Goal: Task Accomplishment & Management: Manage account settings

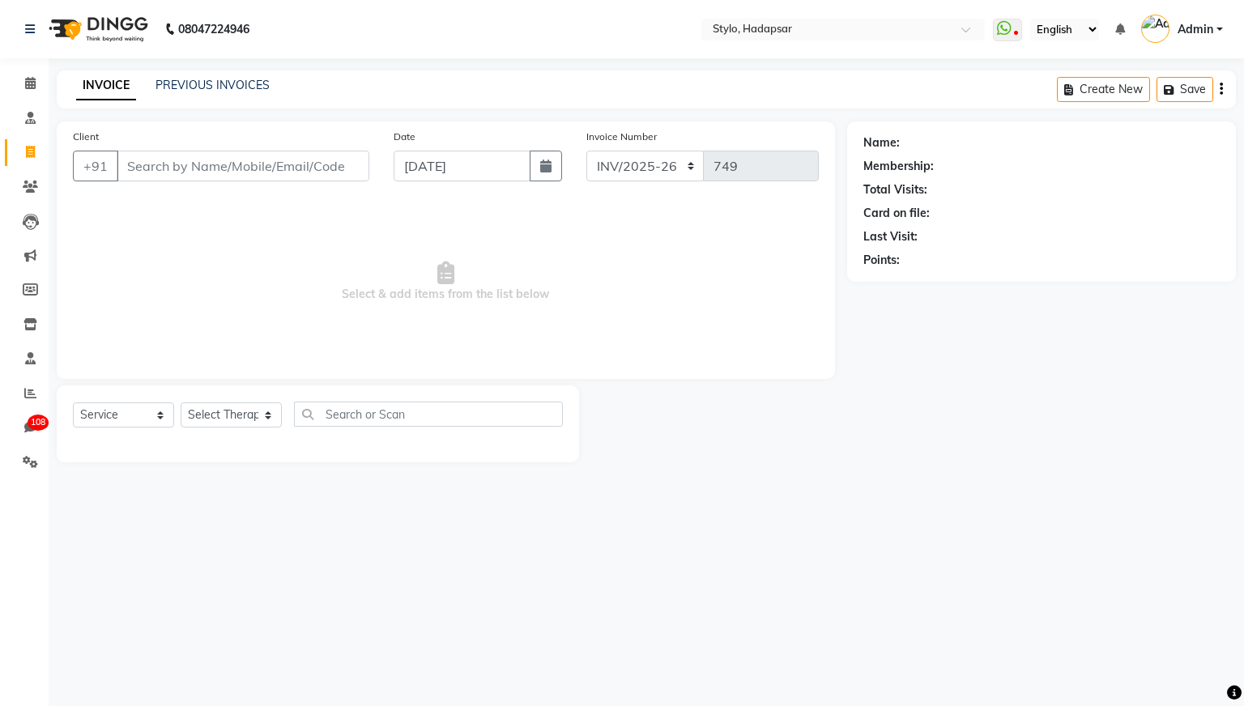
select select "157"
select select "service"
click at [26, 84] on icon at bounding box center [30, 83] width 11 height 12
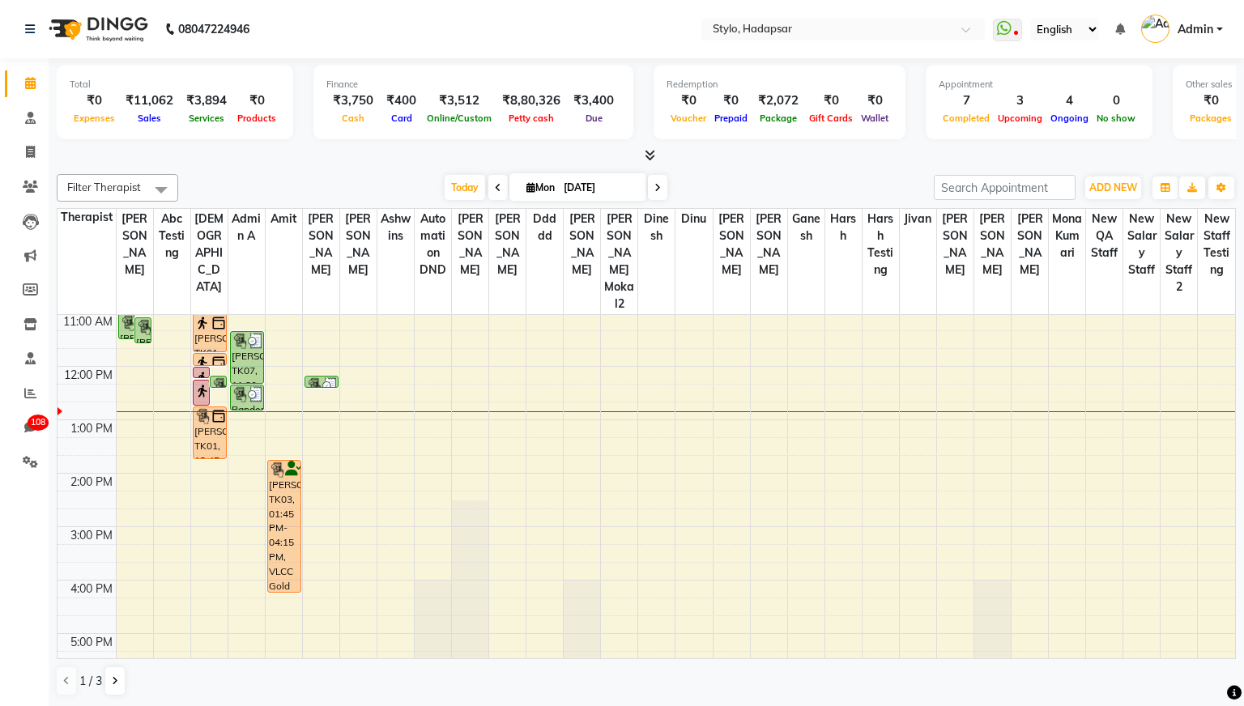
scroll to position [106, 0]
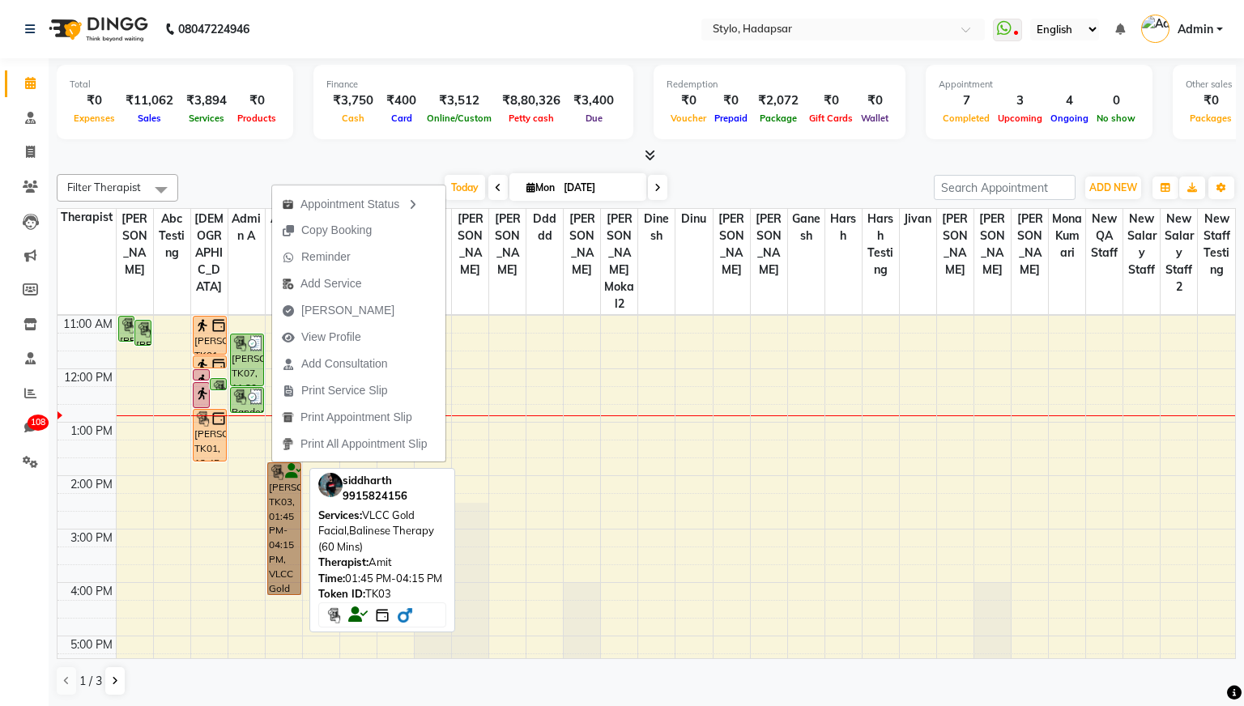
click at [283, 485] on link "[PERSON_NAME], TK03, 01:45 PM-04:15 PM, VLCC Gold Facial,Balinese Therapy (60 M…" at bounding box center [284, 528] width 34 height 133
select select "1"
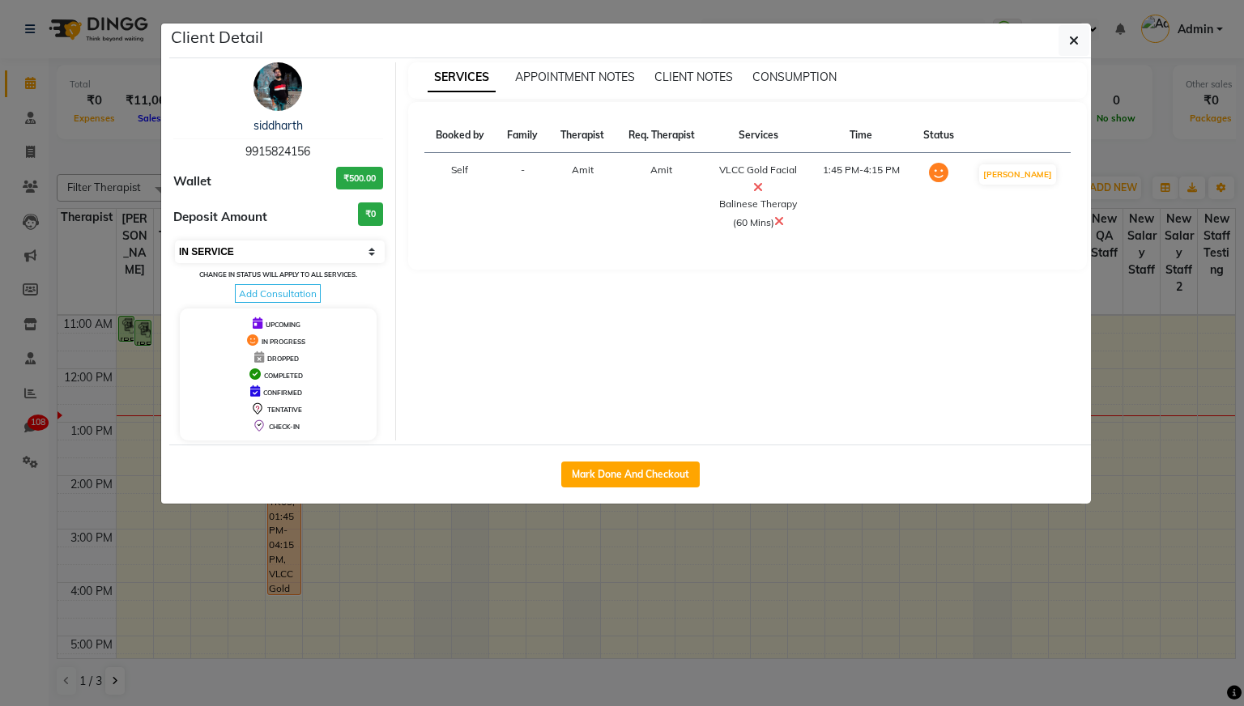
click at [359, 253] on select "Select IN SERVICE CONFIRMED TENTATIVE CHECK IN MARK DONE DROPPED UPCOMING" at bounding box center [280, 251] width 210 height 23
click at [1077, 39] on icon "button" at bounding box center [1074, 40] width 10 height 13
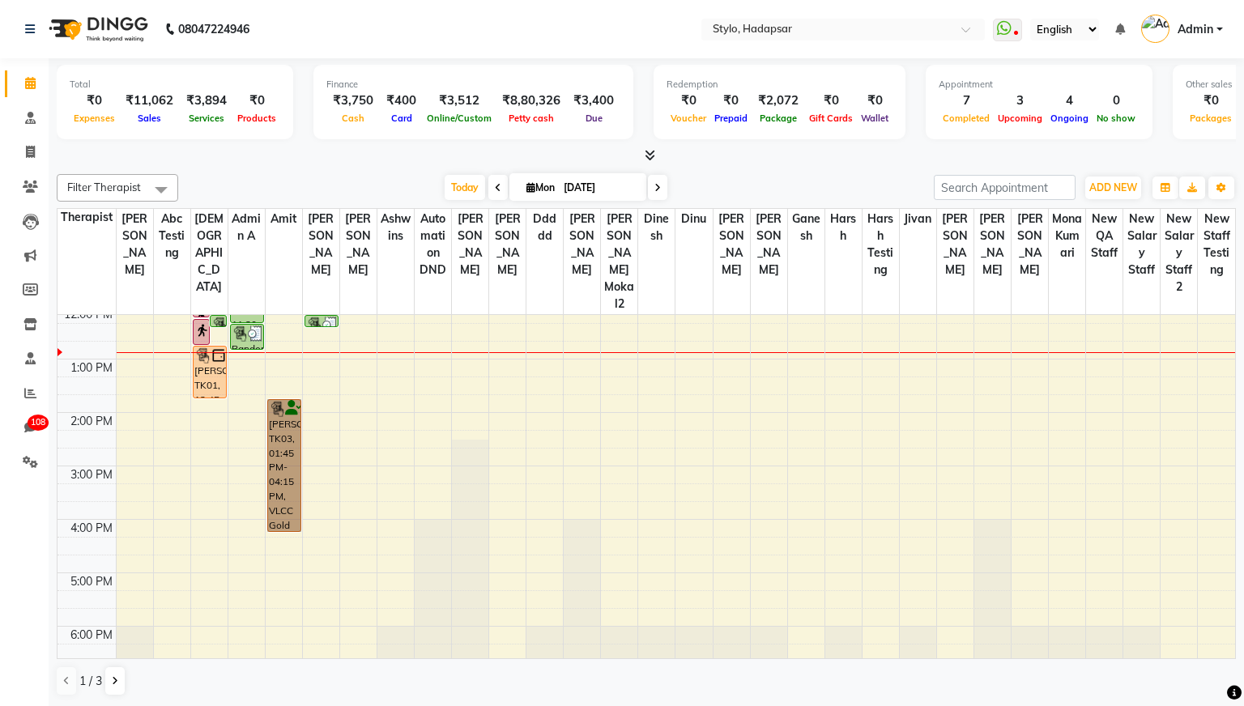
scroll to position [172, 0]
click at [661, 395] on div "9:00 AM 10:00 AM 11:00 AM 12:00 PM 1:00 PM 2:00 PM 3:00 PM 4:00 PM 5:00 PM 6:00…" at bounding box center [645, 409] width 1177 height 534
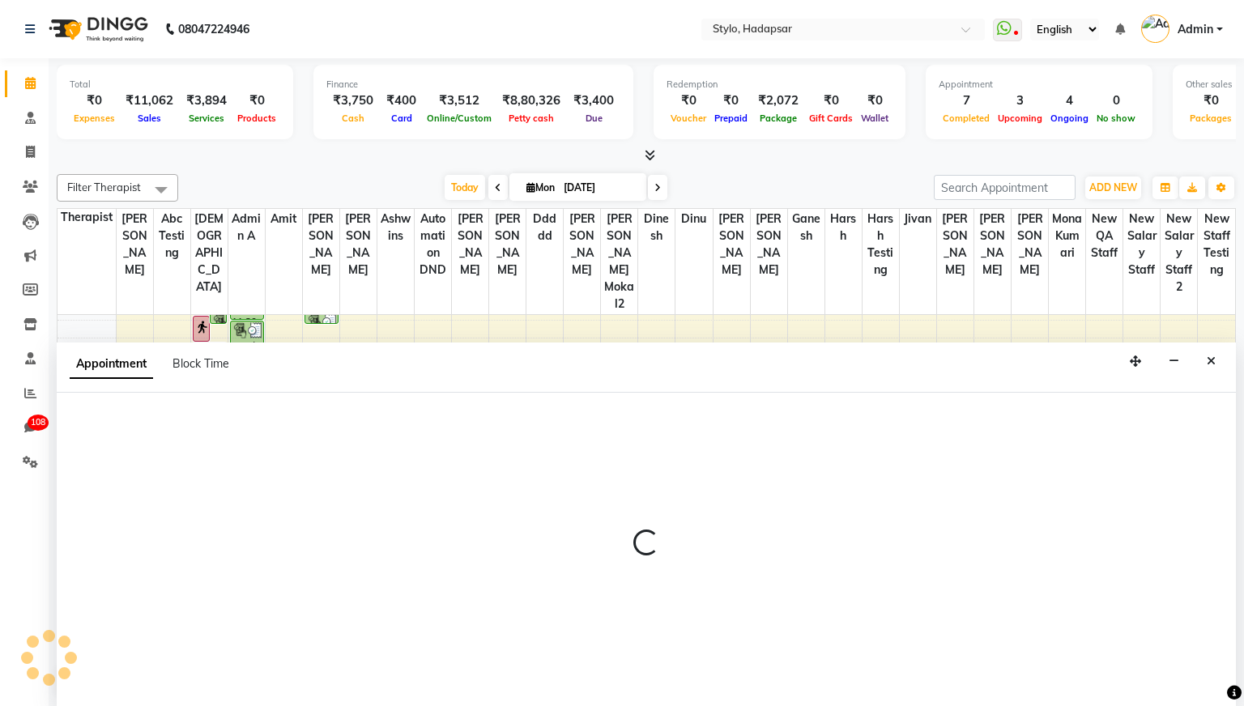
scroll to position [1, 0]
select select "5395"
select select "tentative"
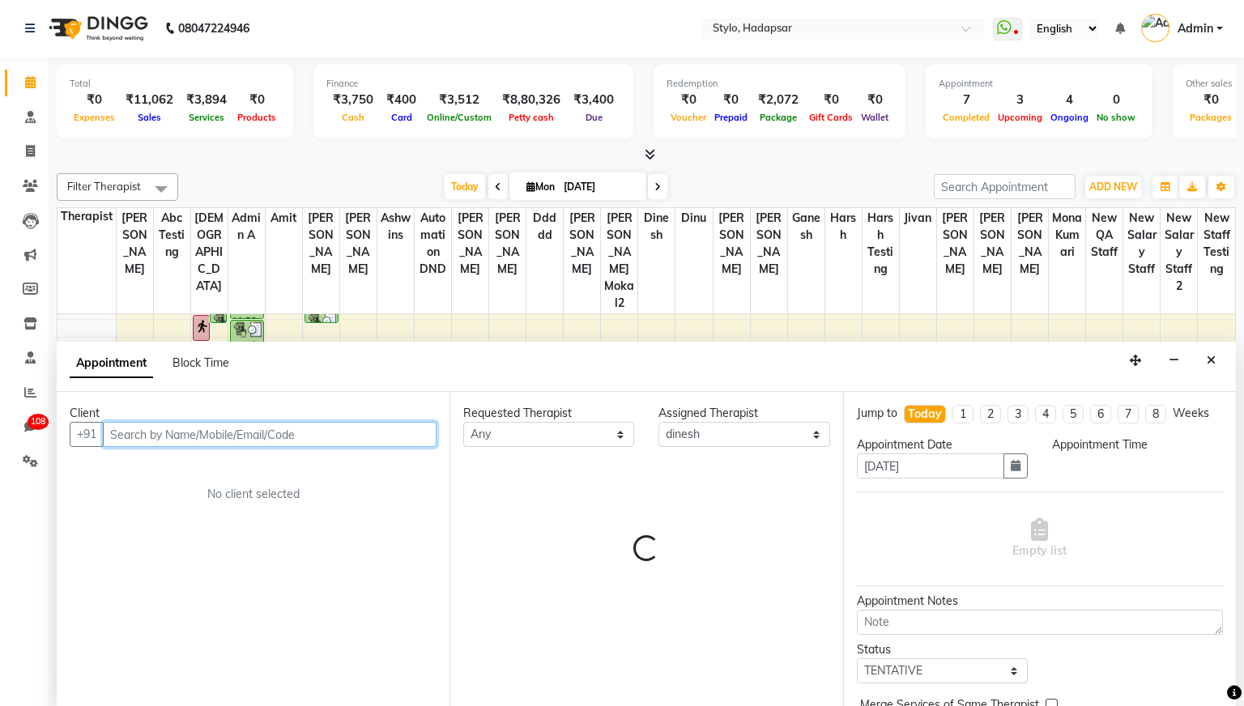
select select "840"
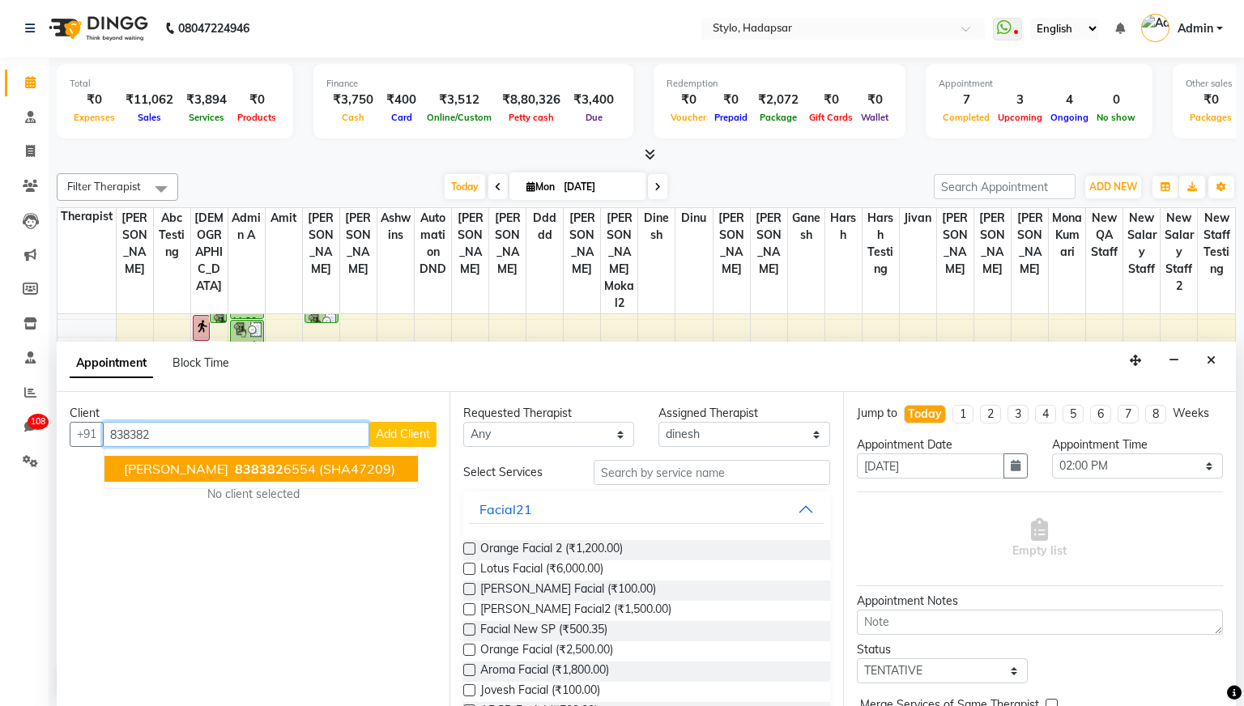
click at [253, 477] on button "[PERSON_NAME] 838382 6554 (SHA47209)" at bounding box center [260, 469] width 313 height 26
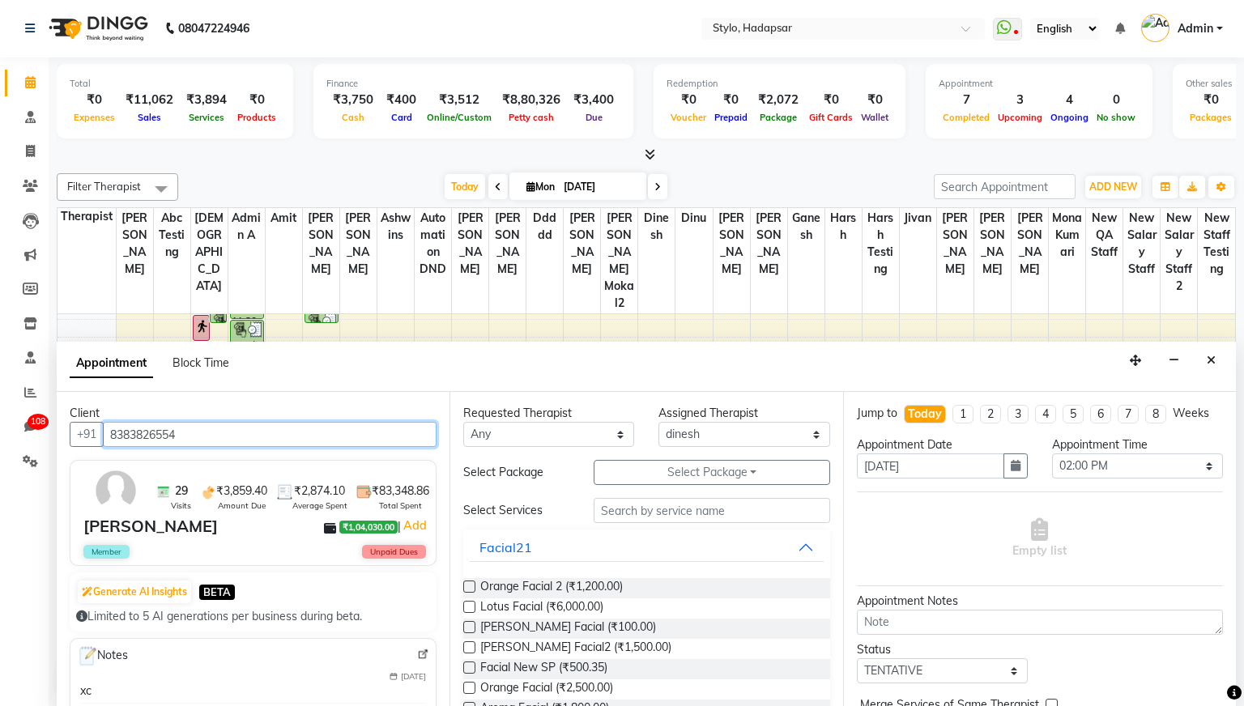
type input "8383826554"
click at [470, 587] on label at bounding box center [469, 587] width 12 height 12
click at [470, 587] on input "checkbox" at bounding box center [468, 588] width 11 height 11
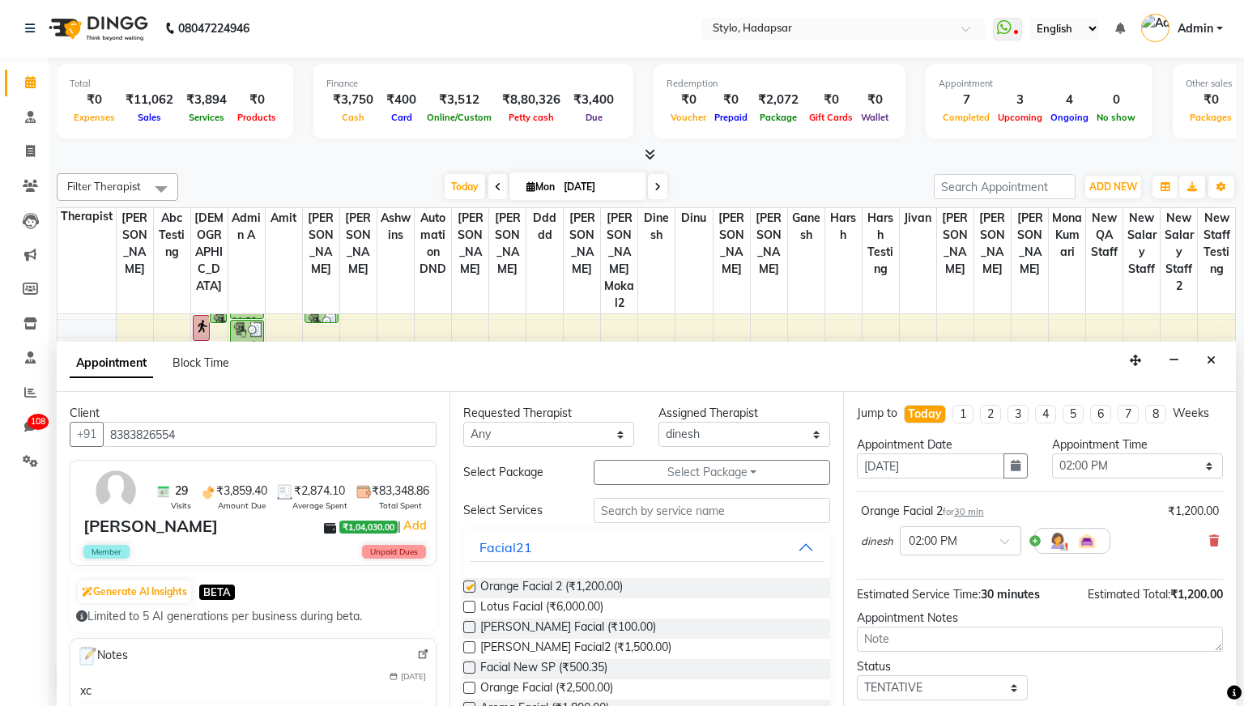
checkbox input "false"
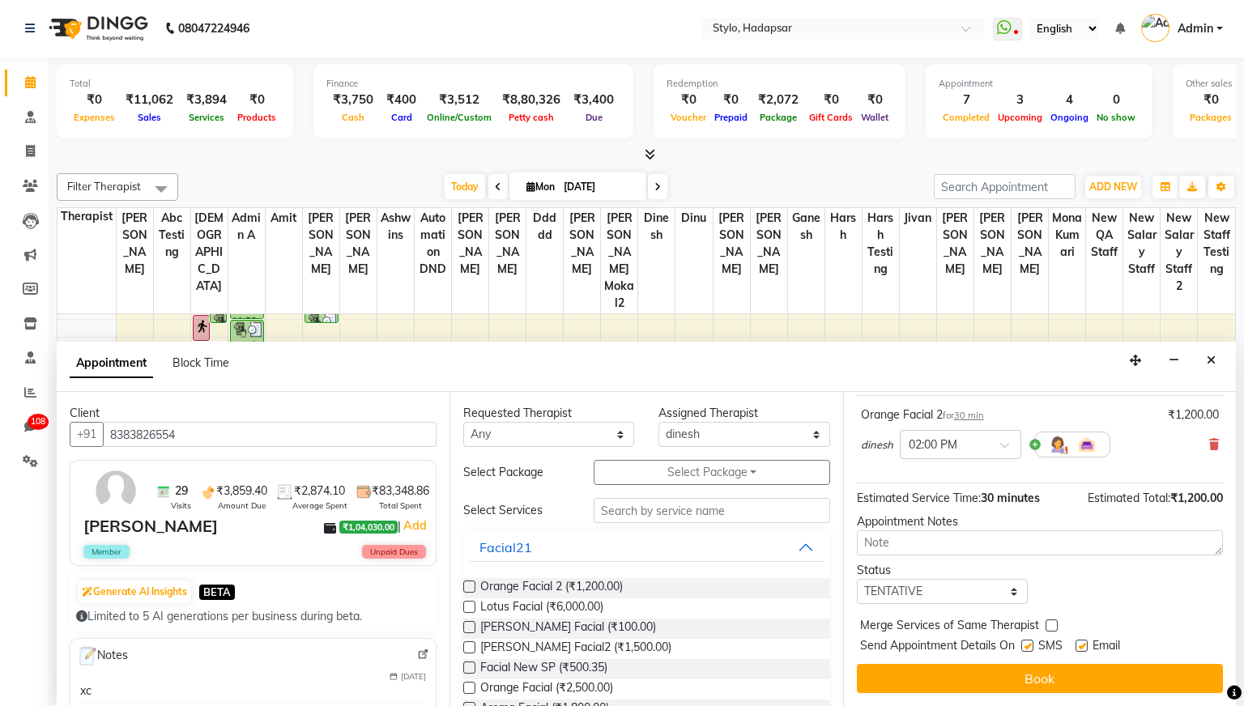
click at [471, 643] on label at bounding box center [469, 647] width 12 height 12
click at [471, 644] on input "checkbox" at bounding box center [468, 649] width 11 height 11
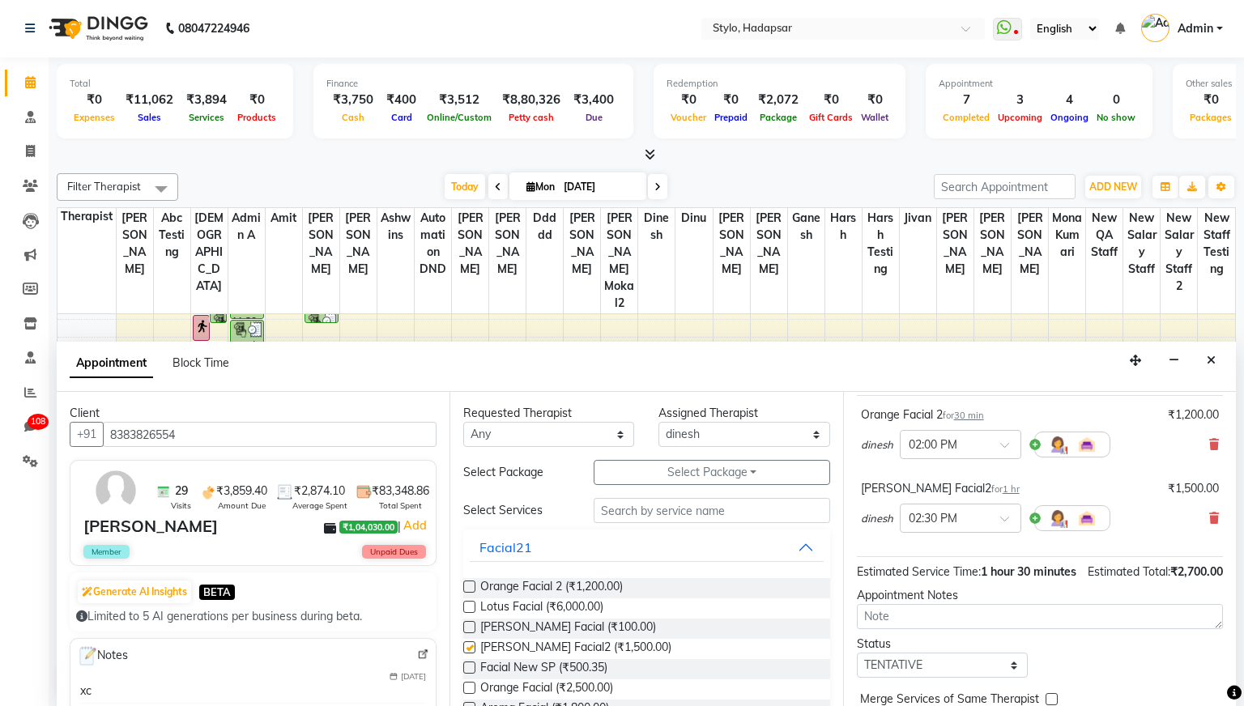
checkbox input "false"
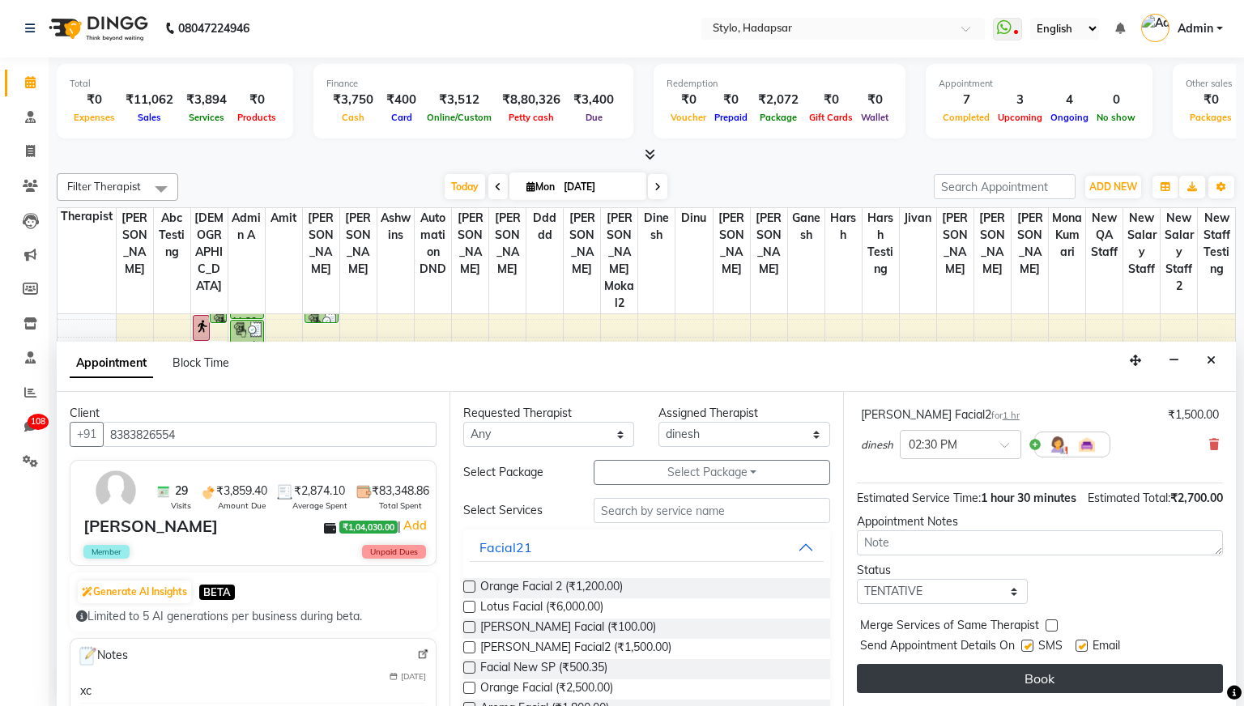
click at [1004, 687] on button "Book" at bounding box center [1040, 678] width 366 height 29
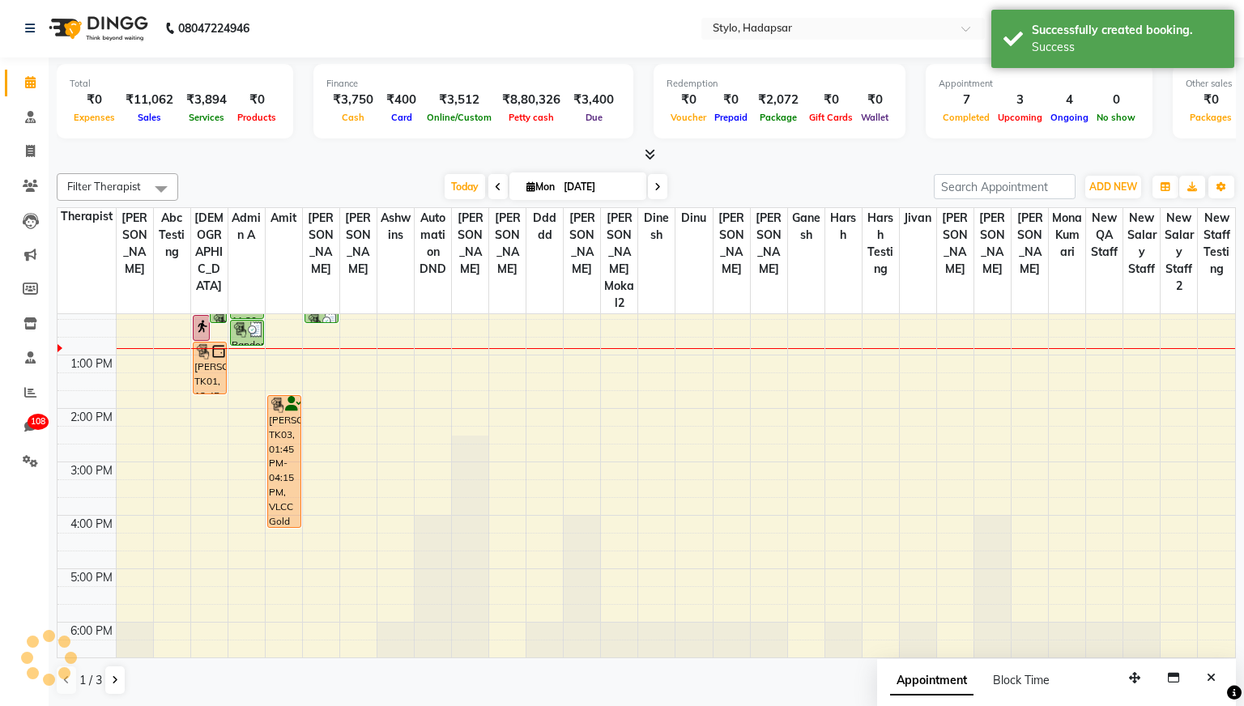
scroll to position [0, 0]
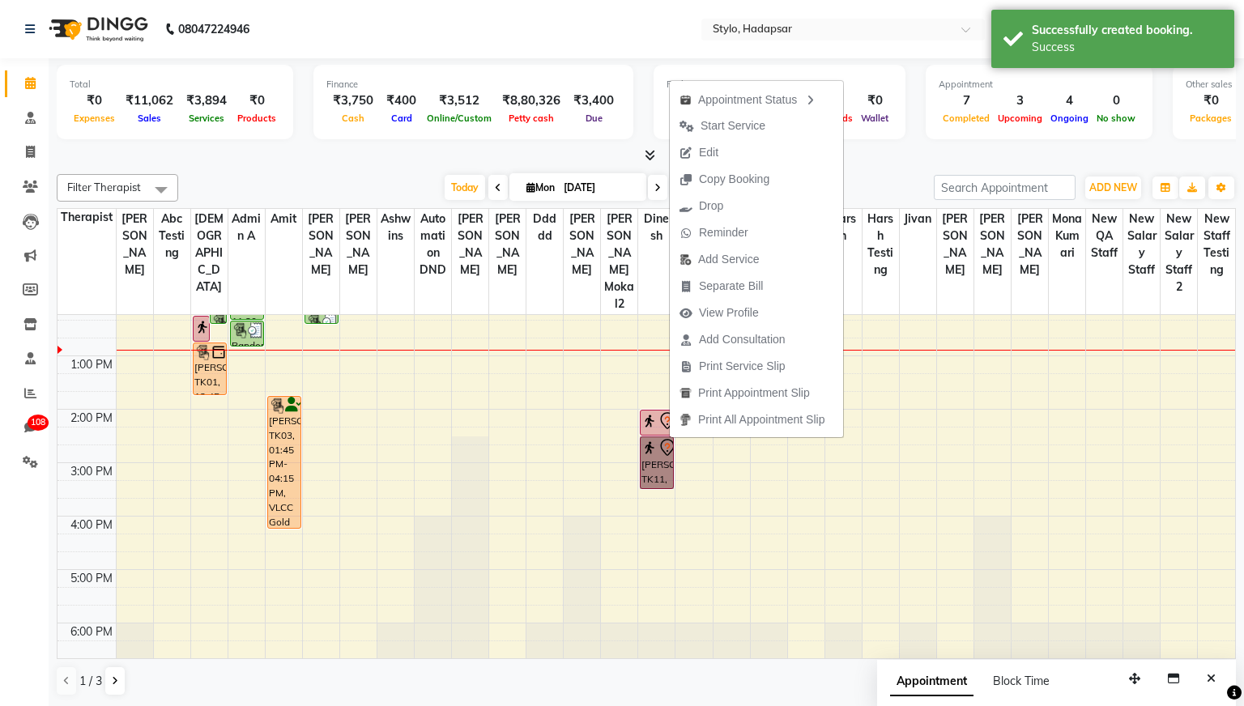
click at [861, 476] on div "9:00 AM 10:00 AM 11:00 AM 12:00 PM 1:00 PM 2:00 PM 3:00 PM 4:00 PM 5:00 PM 6:00…" at bounding box center [645, 409] width 1177 height 534
select select "5142"
select select "tentative"
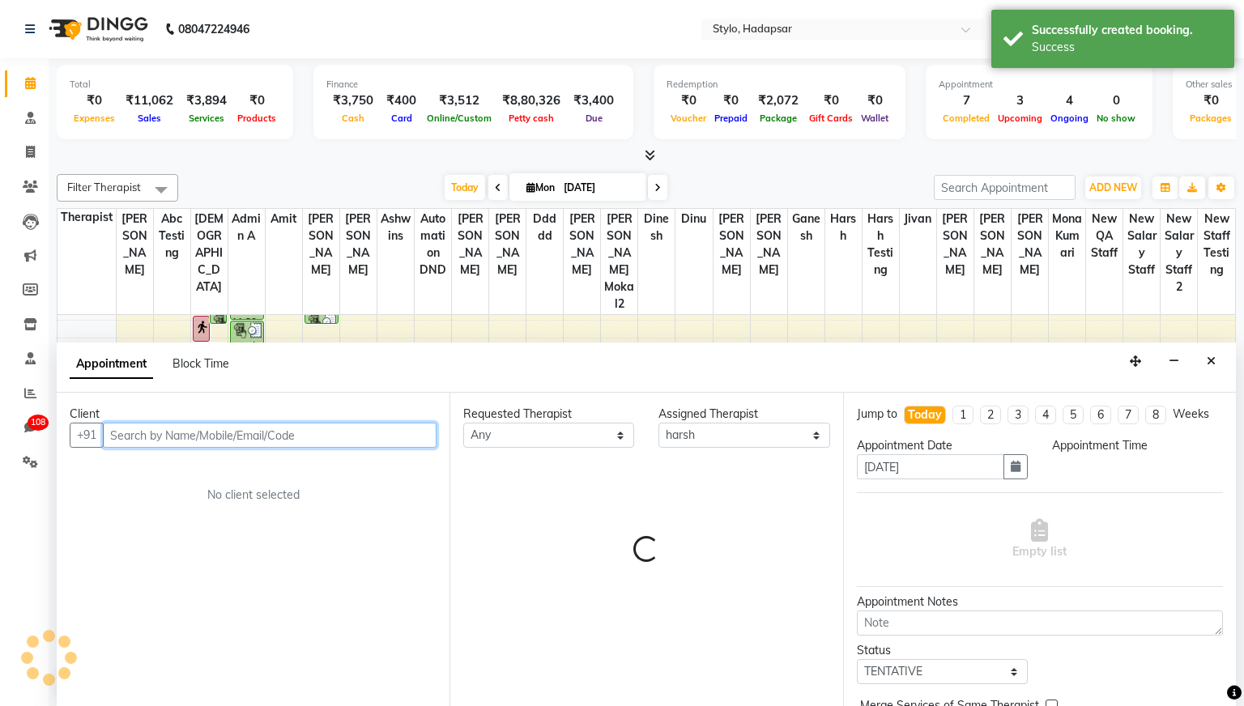
select select "915"
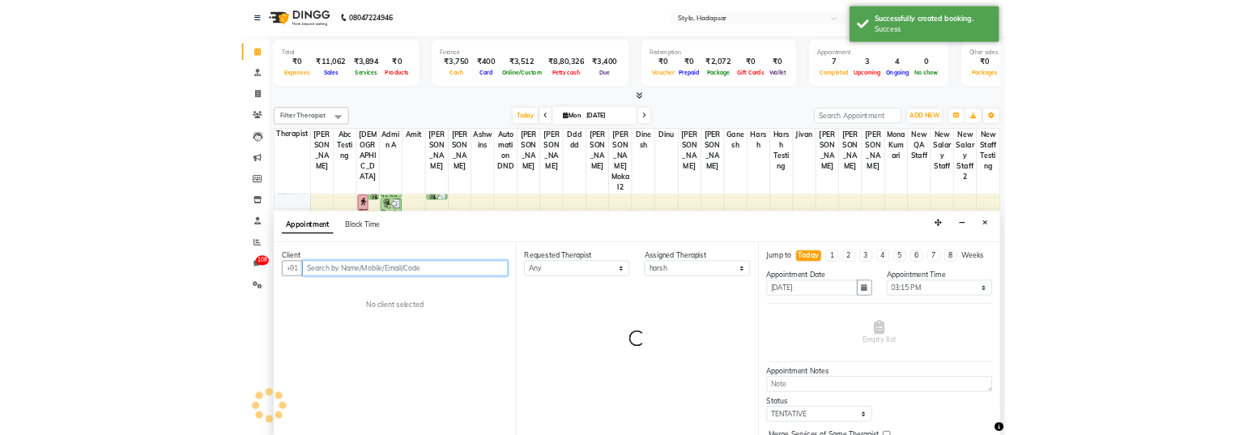
scroll to position [1, 0]
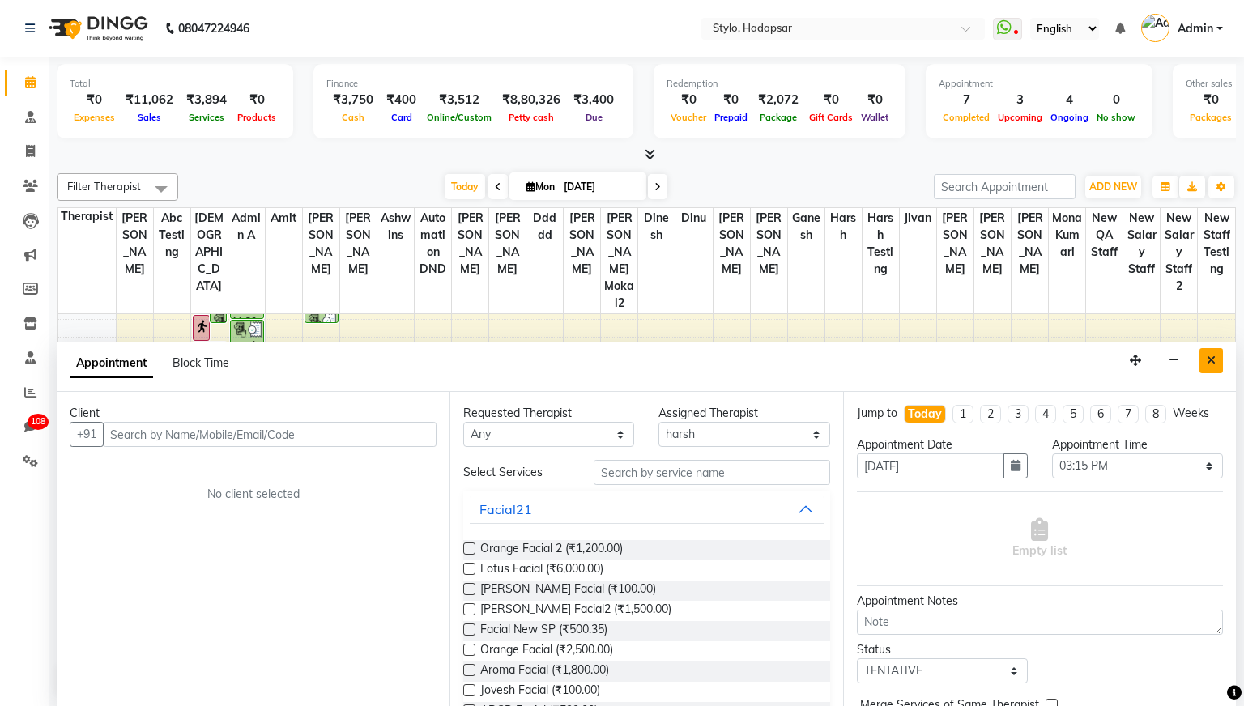
click at [1214, 363] on icon "Close" at bounding box center [1210, 360] width 9 height 11
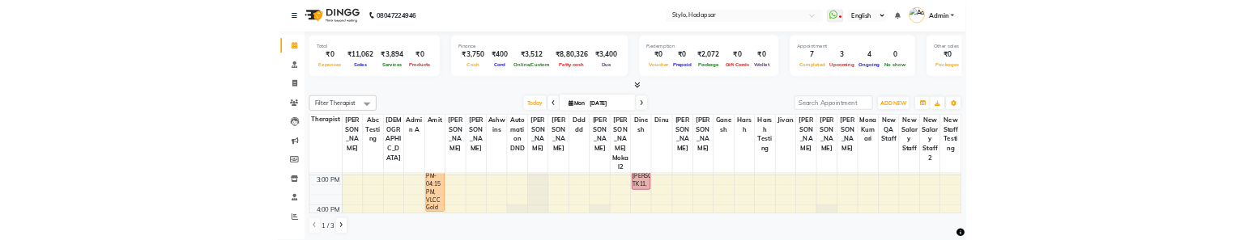
scroll to position [290, 0]
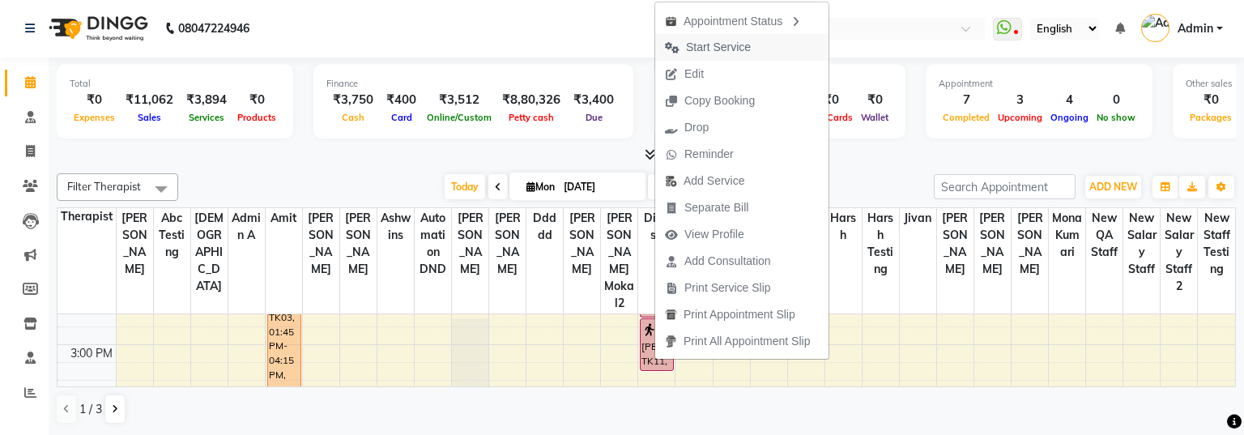
click at [768, 52] on button "Start Service" at bounding box center [741, 47] width 173 height 27
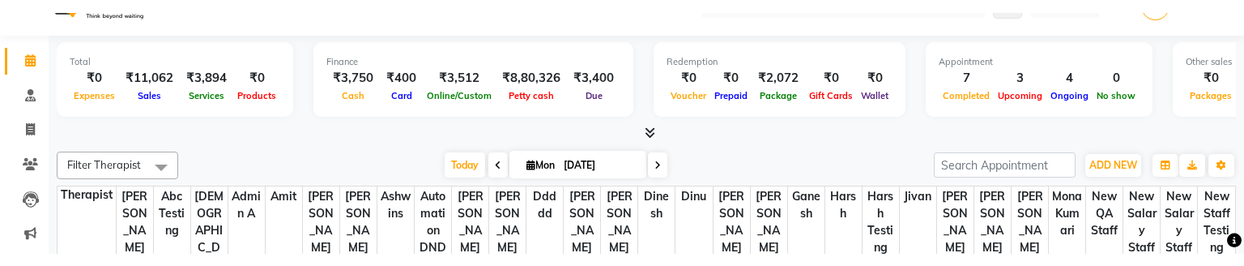
scroll to position [0, 0]
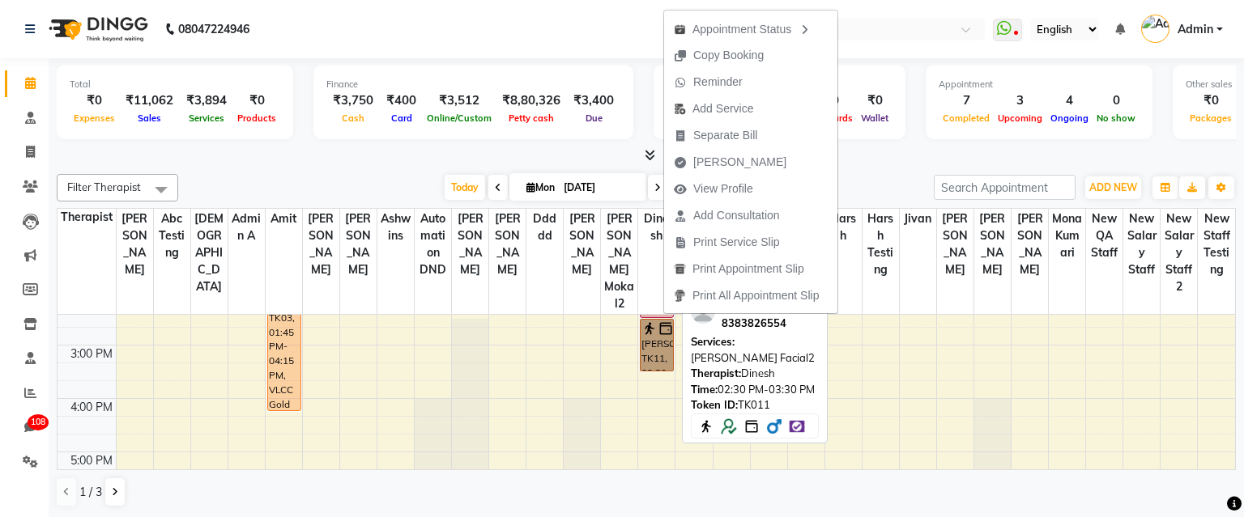
click at [647, 342] on link "[PERSON_NAME], TK11, 02:30 PM-03:30 PM, [PERSON_NAME] Facial2" at bounding box center [657, 345] width 34 height 53
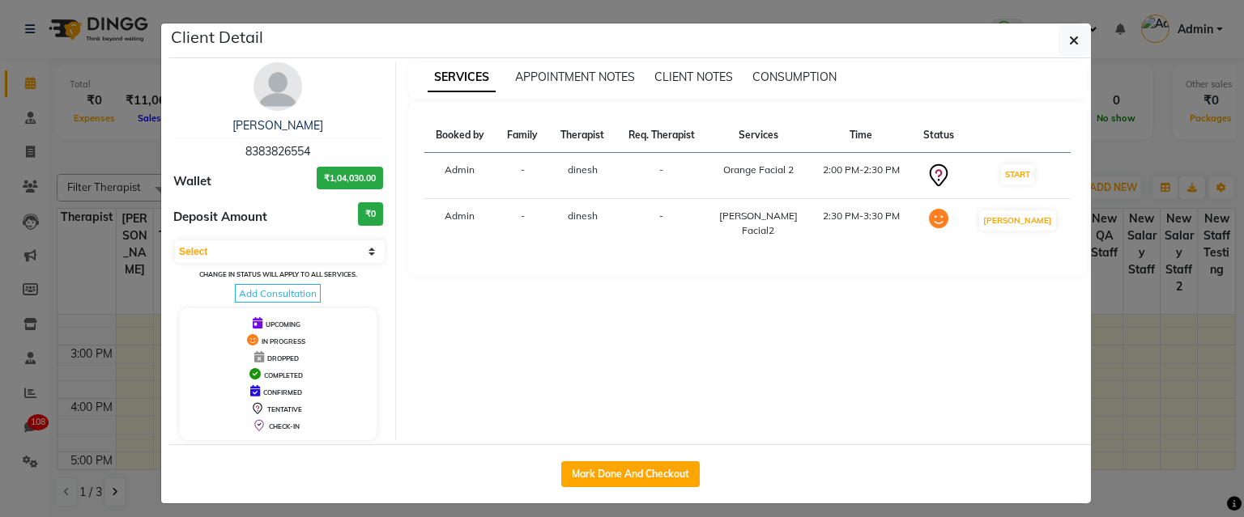
click at [763, 219] on div "[PERSON_NAME] Facial2" at bounding box center [758, 223] width 83 height 29
click at [372, 253] on select "Select IN SERVICE CONFIRMED TENTATIVE CHECK IN MARK DONE DROPPED UPCOMING" at bounding box center [280, 251] width 210 height 23
click at [950, 174] on icon at bounding box center [938, 176] width 26 height 26
click at [854, 176] on td "2:00 PM-2:30 PM" at bounding box center [861, 176] width 102 height 46
click at [756, 228] on div "[PERSON_NAME] Facial2" at bounding box center [758, 223] width 83 height 29
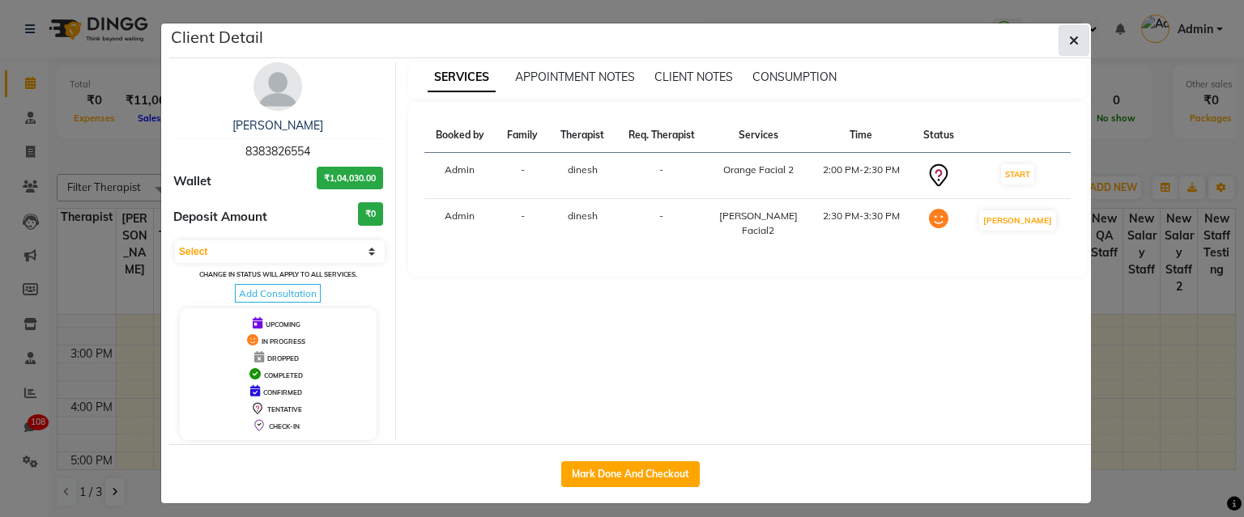
click at [1079, 40] on button "button" at bounding box center [1073, 40] width 31 height 31
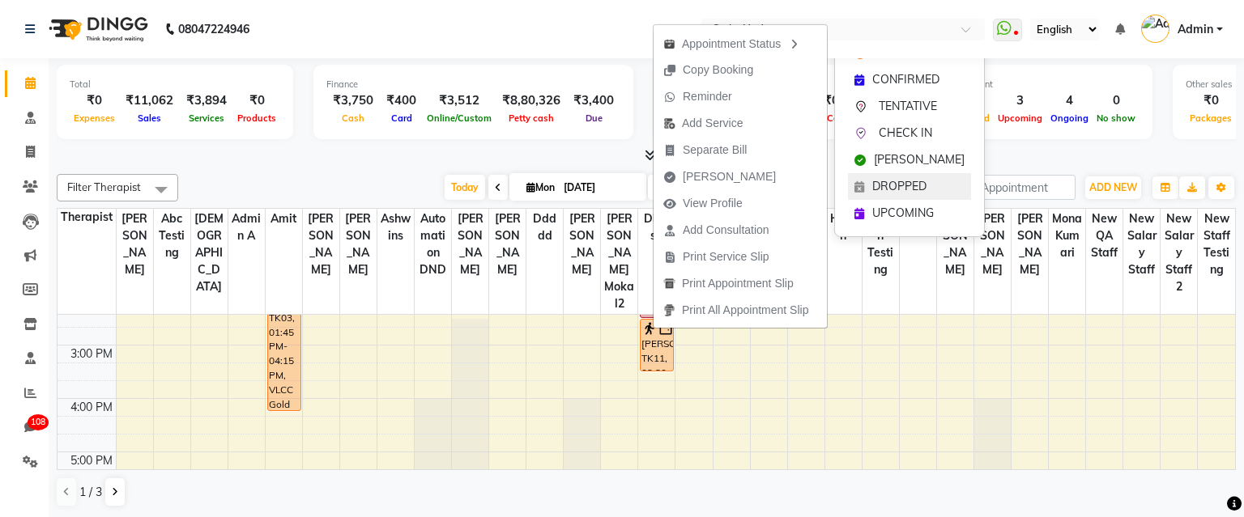
click at [881, 186] on span "DROPPED" at bounding box center [899, 186] width 54 height 17
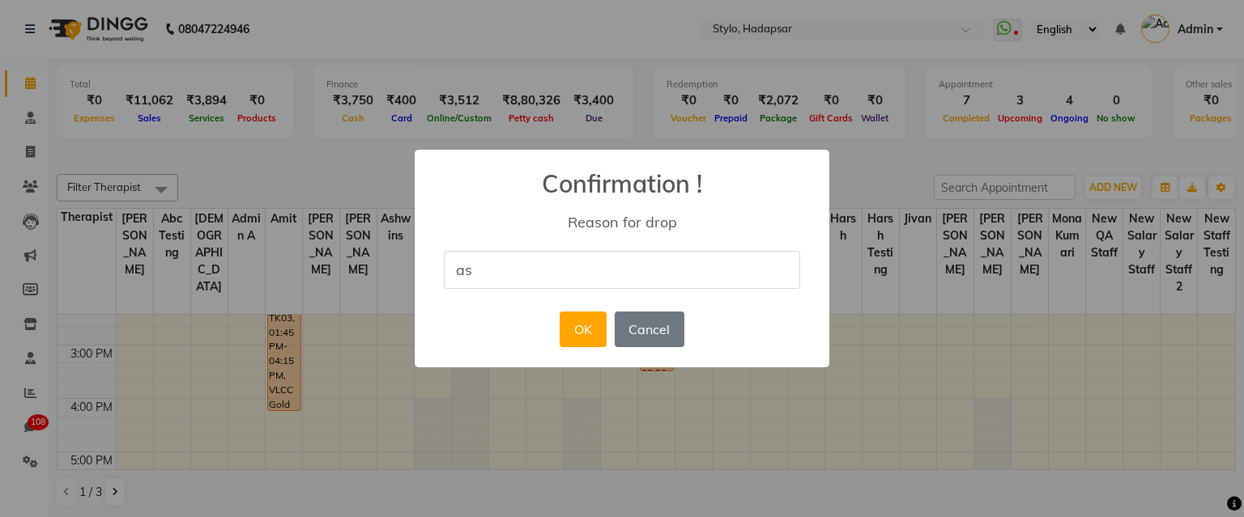
type input "as"
click at [753, 313] on div "× Confirmation ! Reason for drop as OK No Cancel" at bounding box center [622, 259] width 415 height 218
click at [586, 328] on button "OK" at bounding box center [582, 330] width 46 height 36
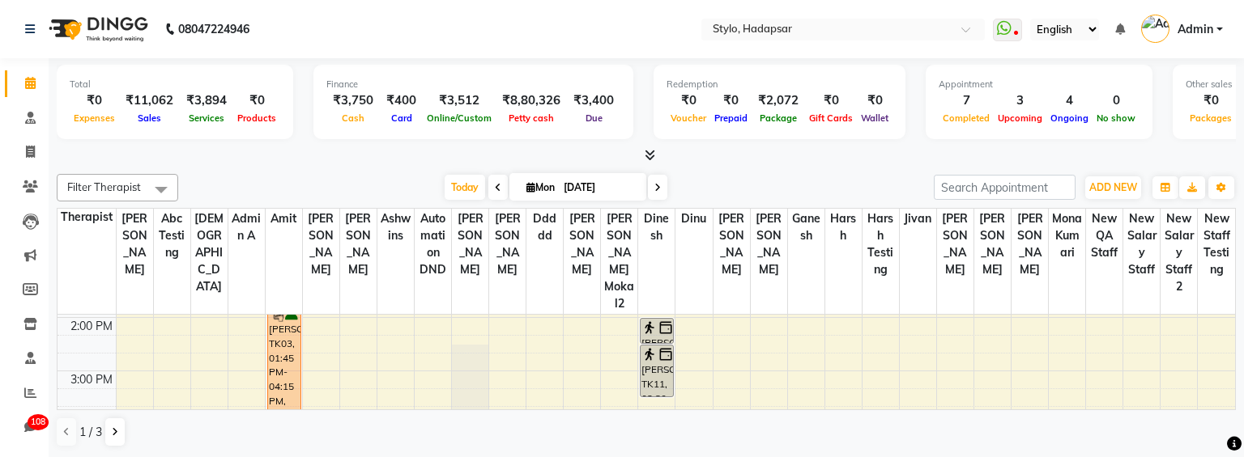
scroll to position [227, 0]
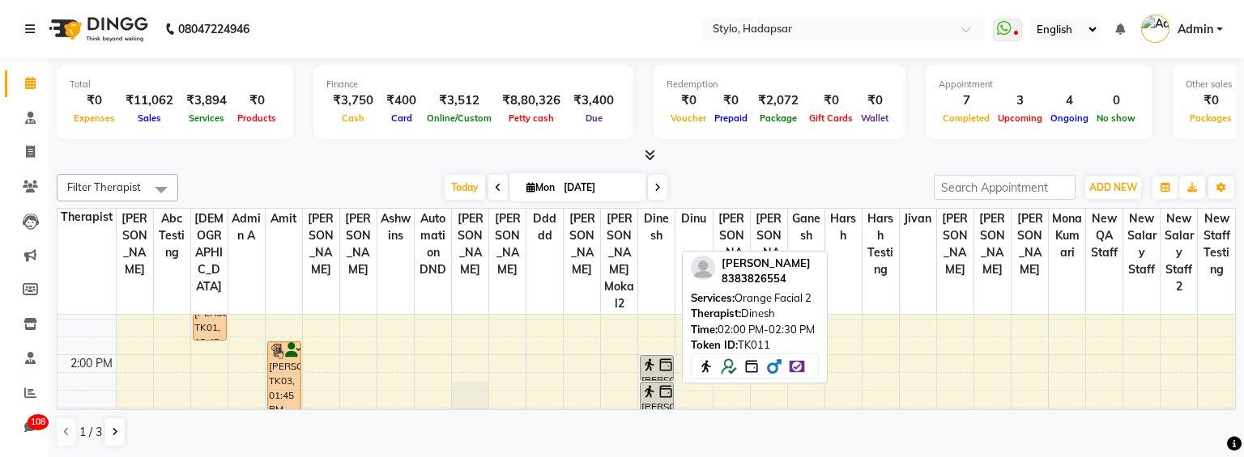
click at [648, 357] on img at bounding box center [649, 365] width 16 height 16
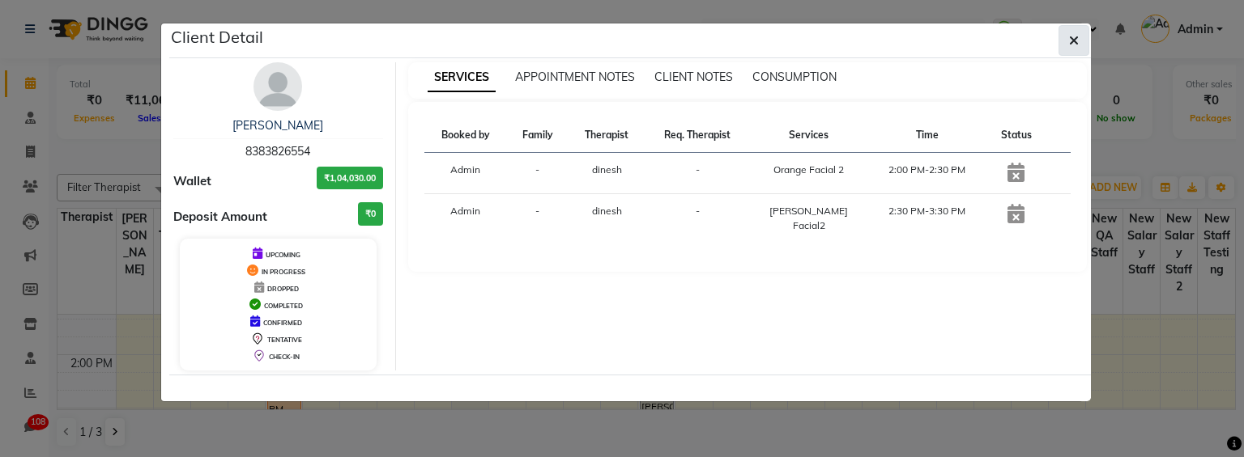
click at [1079, 40] on button "button" at bounding box center [1073, 40] width 31 height 31
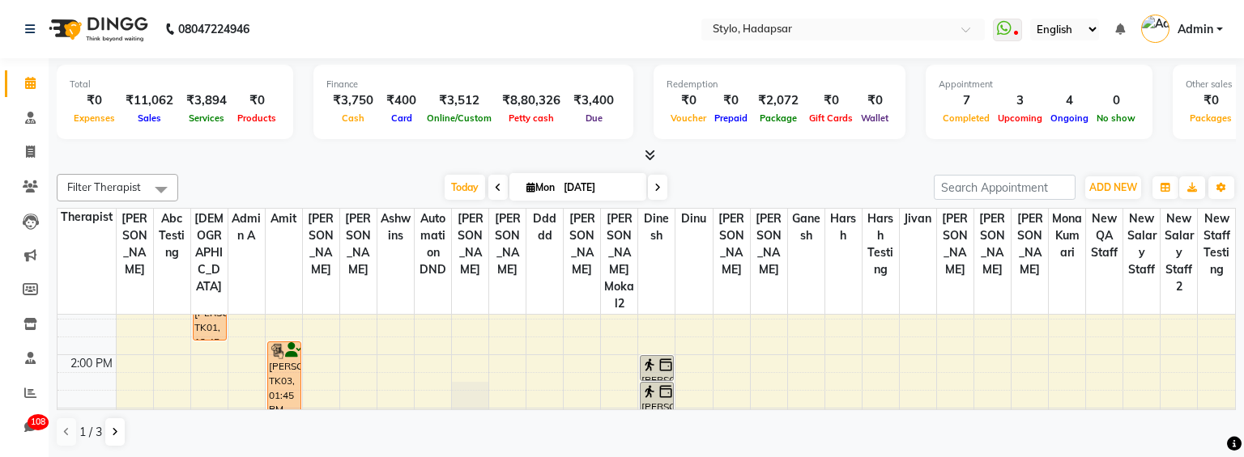
click at [811, 346] on div "9:00 AM 10:00 AM 11:00 AM 12:00 PM 1:00 PM 2:00 PM 3:00 PM 4:00 PM 5:00 PM 6:00…" at bounding box center [645, 355] width 1177 height 534
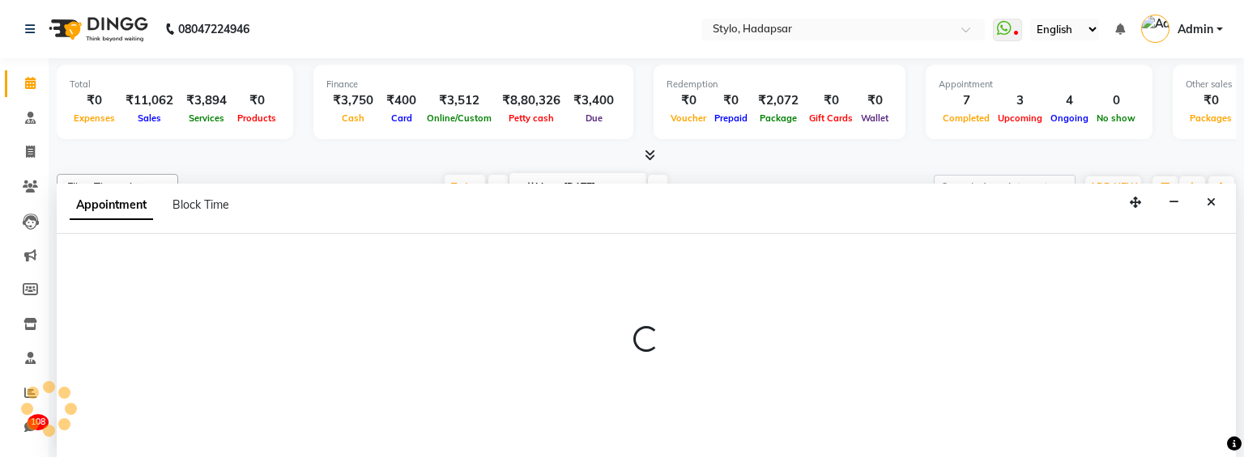
scroll to position [1, 0]
select select "2722"
select select "tentative"
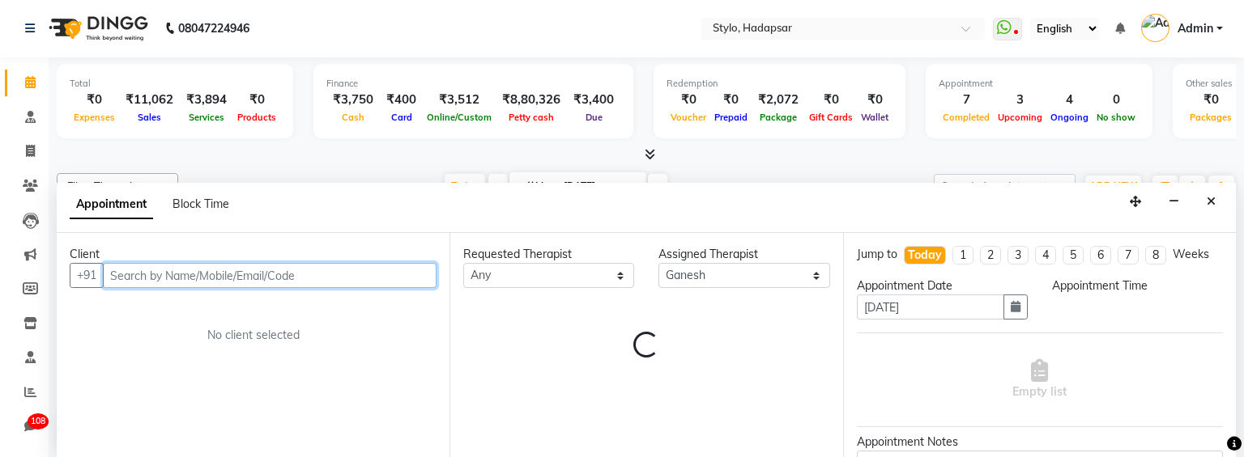
select select "840"
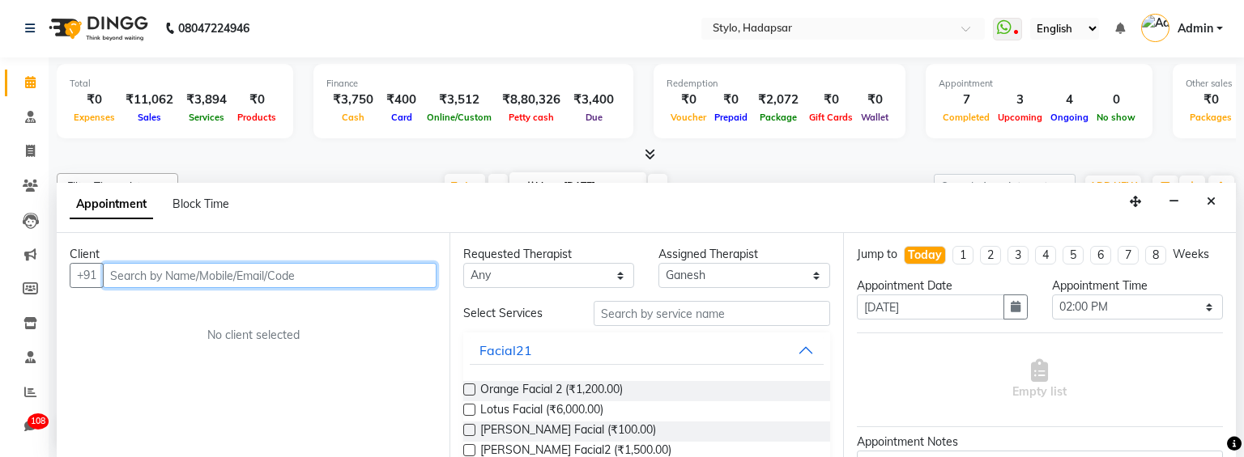
click at [348, 279] on input "text" at bounding box center [270, 275] width 334 height 25
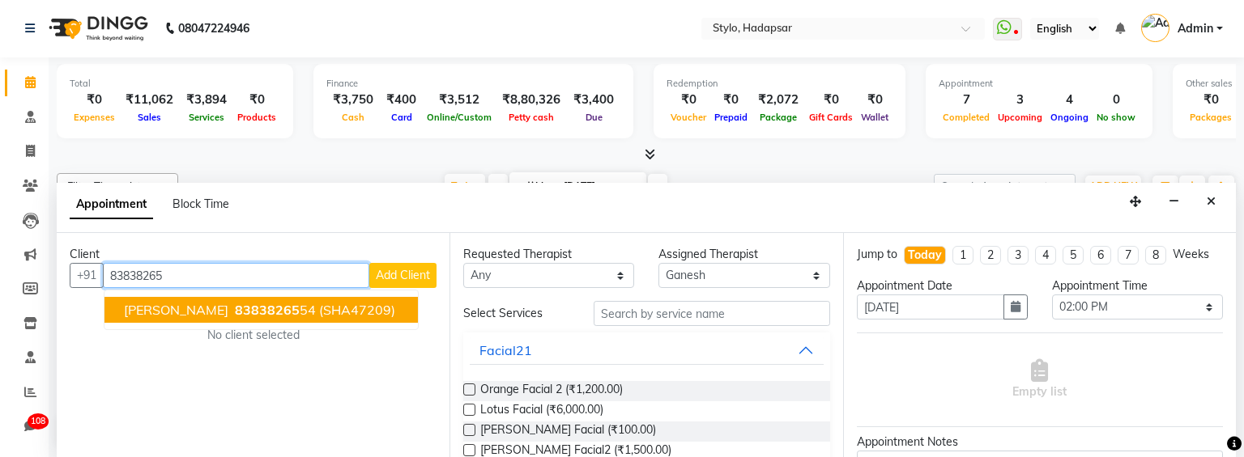
click at [319, 308] on span "(SHA47209)" at bounding box center [357, 310] width 76 height 16
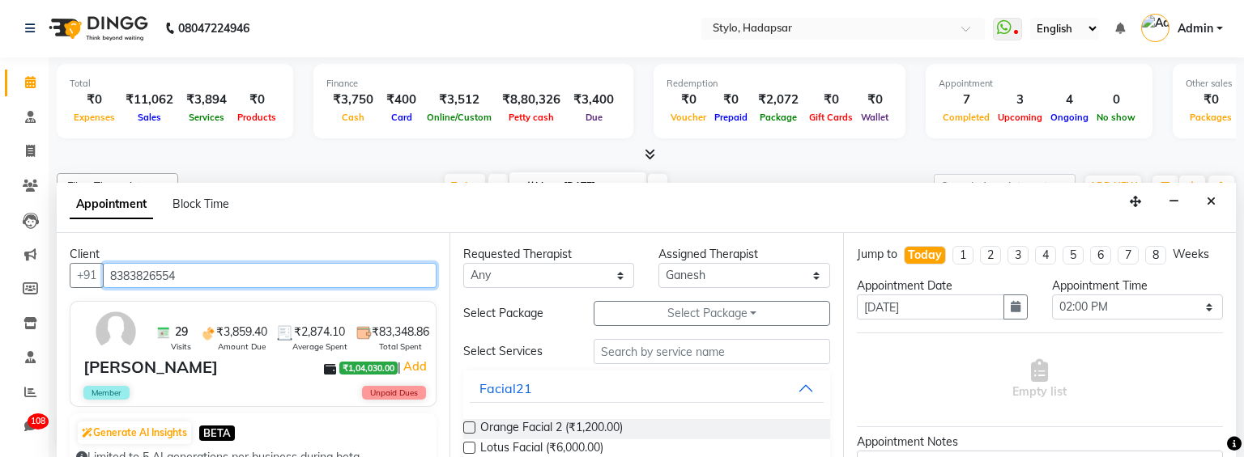
type input "8383826554"
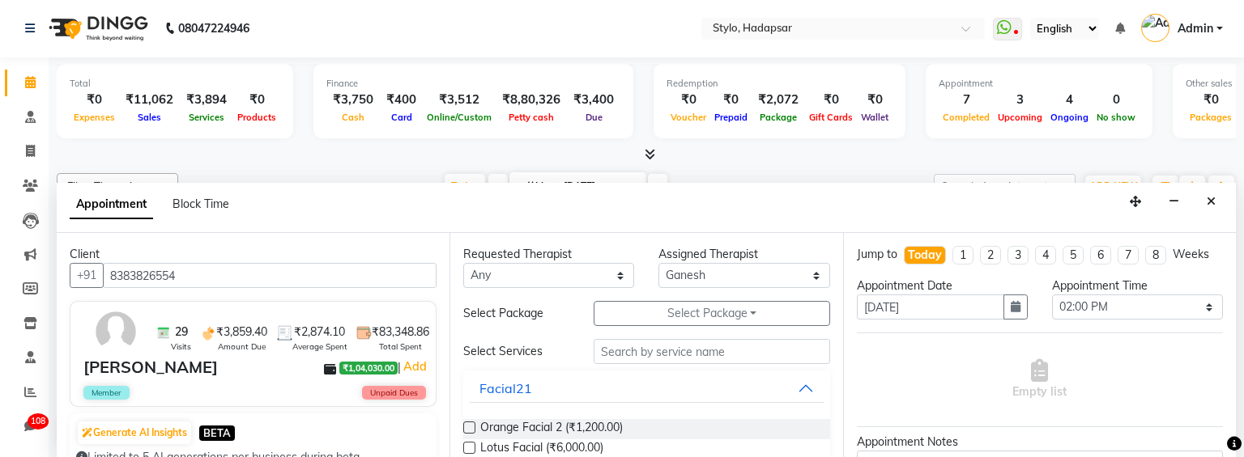
click at [472, 427] on label at bounding box center [469, 428] width 12 height 12
click at [472, 427] on input "checkbox" at bounding box center [468, 429] width 11 height 11
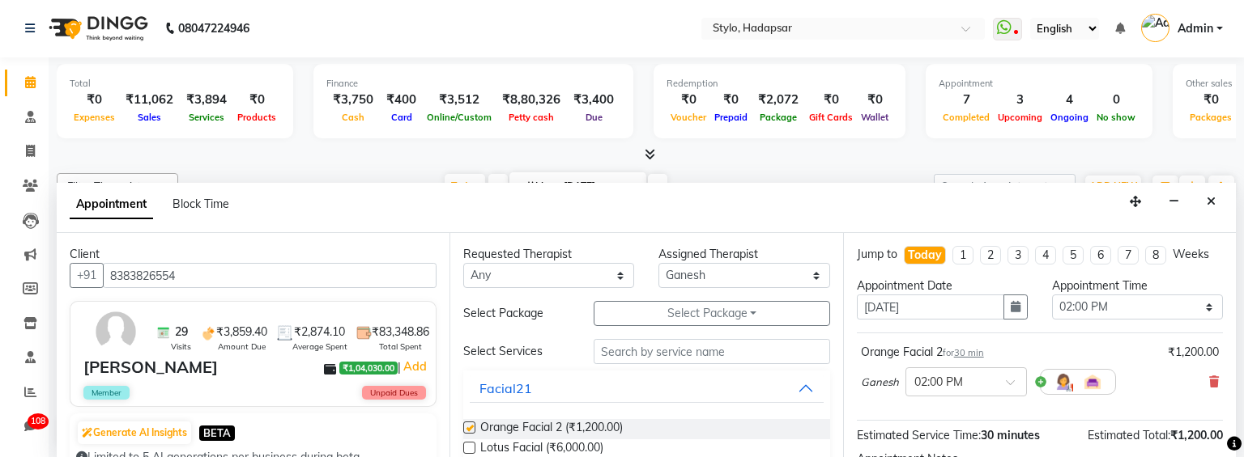
checkbox input "false"
click at [469, 448] on label at bounding box center [469, 448] width 12 height 12
click at [469, 448] on input "checkbox" at bounding box center [468, 449] width 11 height 11
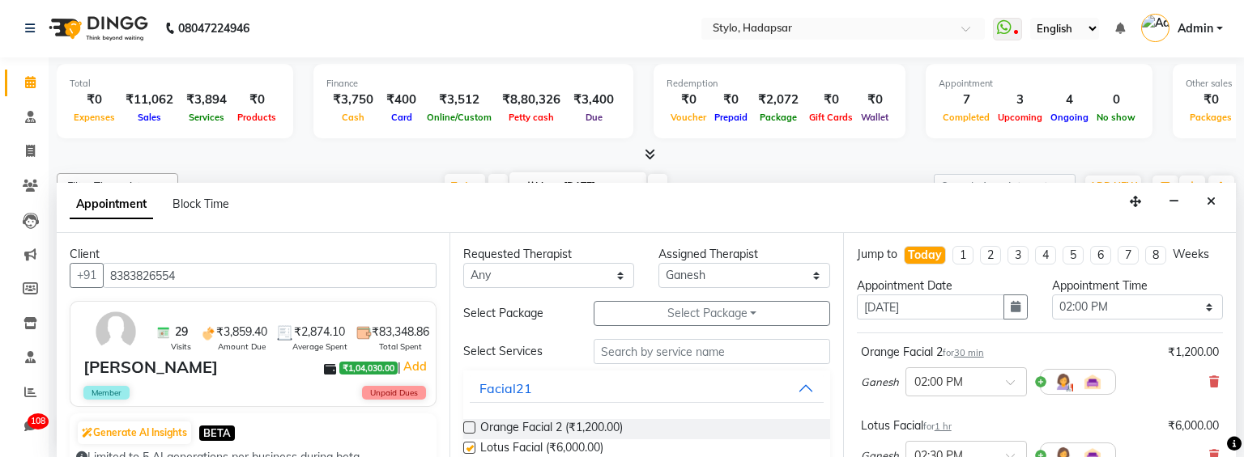
checkbox input "false"
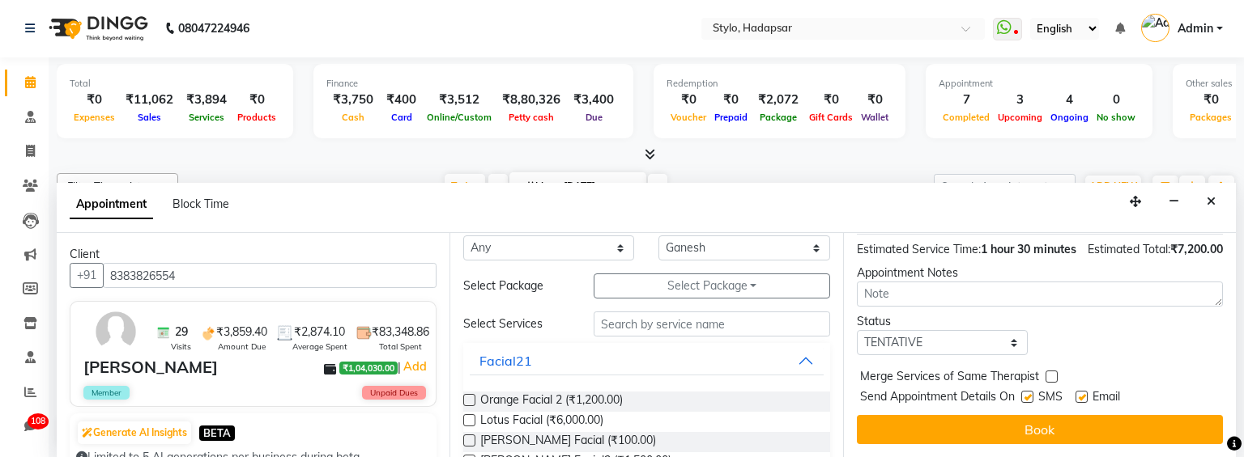
scroll to position [0, 0]
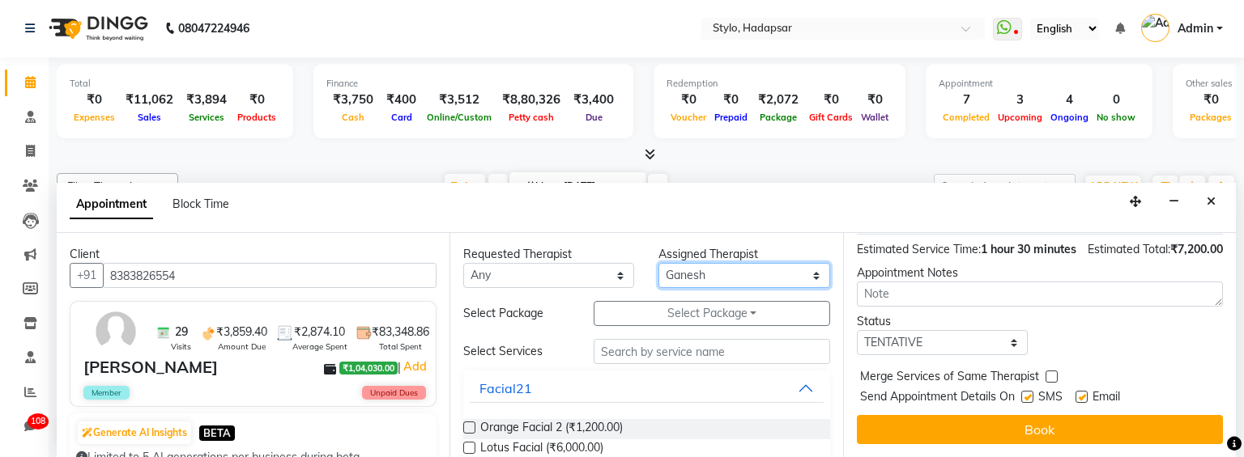
click at [782, 275] on select "Select aadi [PERSON_NAME] Abc testing abhi Admin A Amit Ankit [PERSON_NAME] ash…" at bounding box center [743, 275] width 171 height 25
select select "5142"
click at [658, 263] on select "Select aadi [PERSON_NAME] Abc testing abhi Admin A Amit Ankit [PERSON_NAME] ash…" at bounding box center [743, 275] width 171 height 25
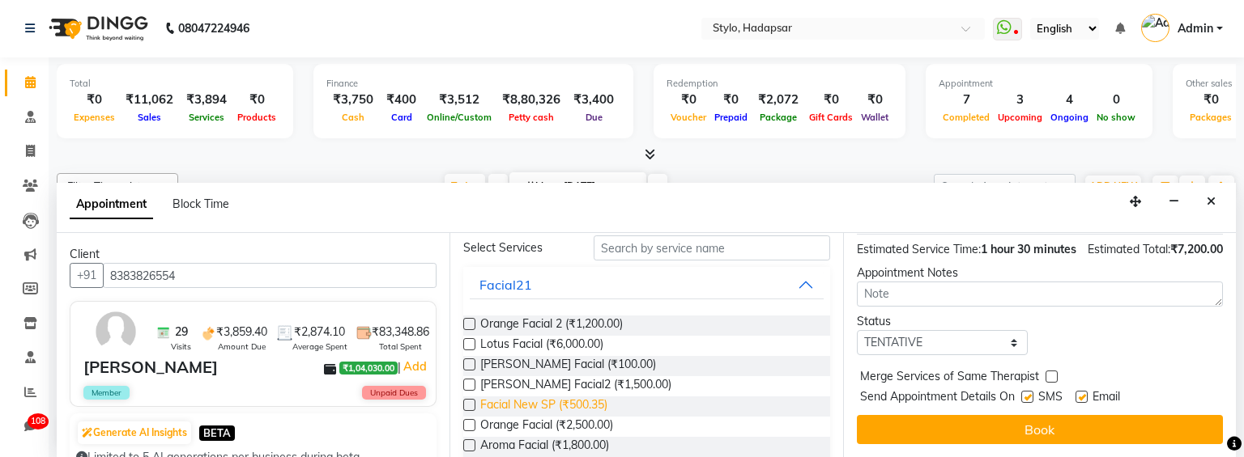
scroll to position [138, 0]
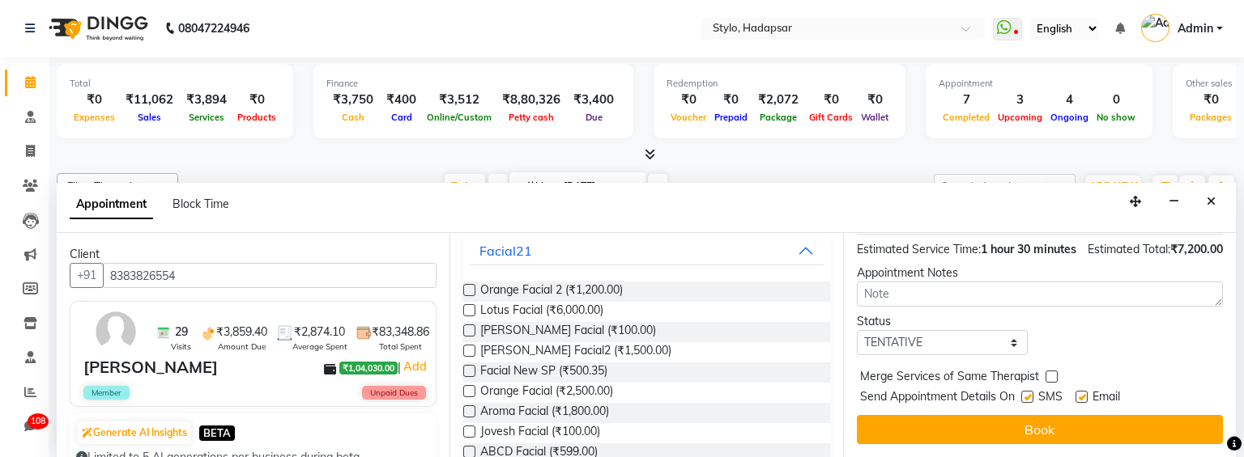
click at [466, 370] on label at bounding box center [469, 371] width 12 height 12
click at [466, 370] on input "checkbox" at bounding box center [468, 373] width 11 height 11
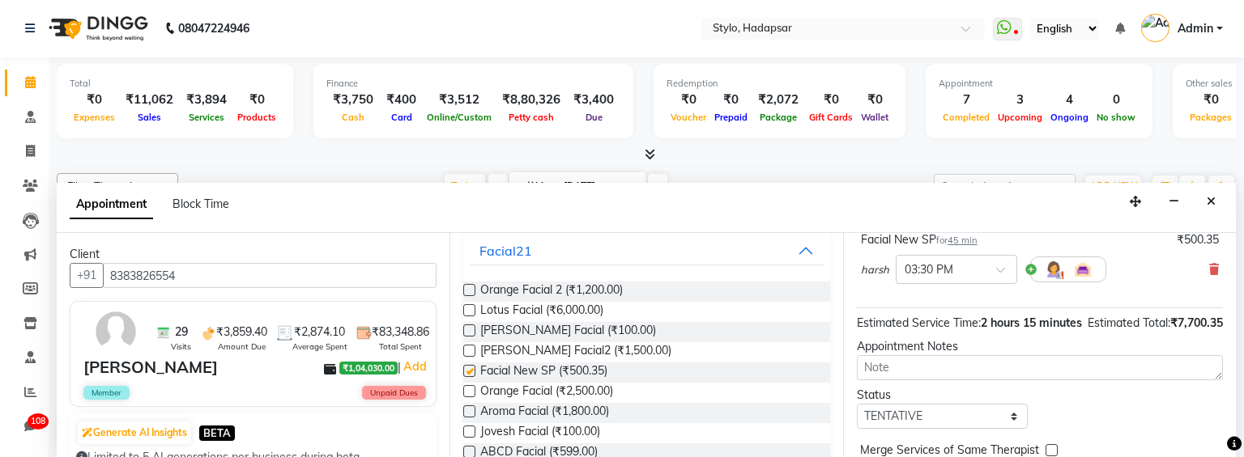
checkbox input "false"
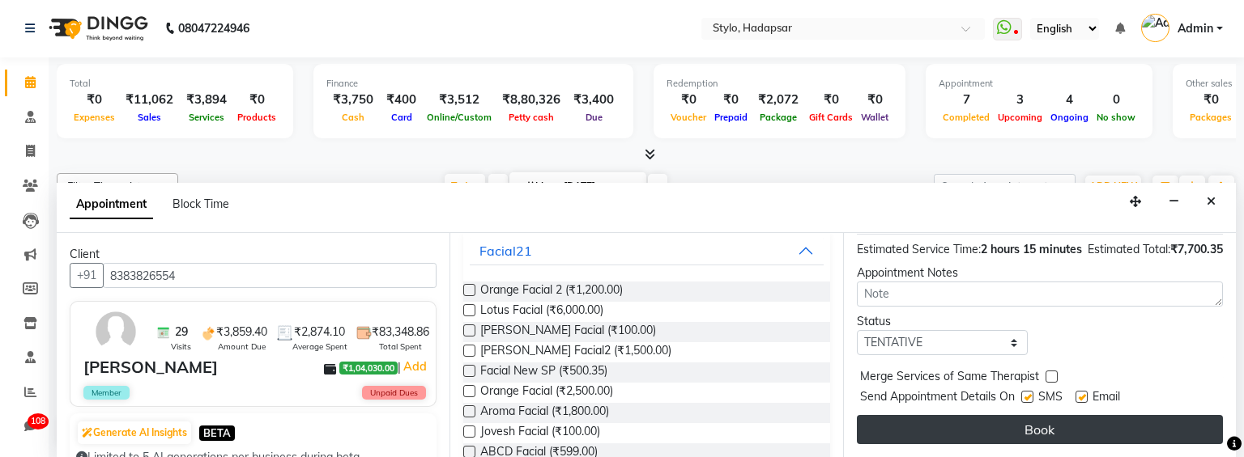
click at [1063, 416] on button "Book" at bounding box center [1040, 429] width 366 height 29
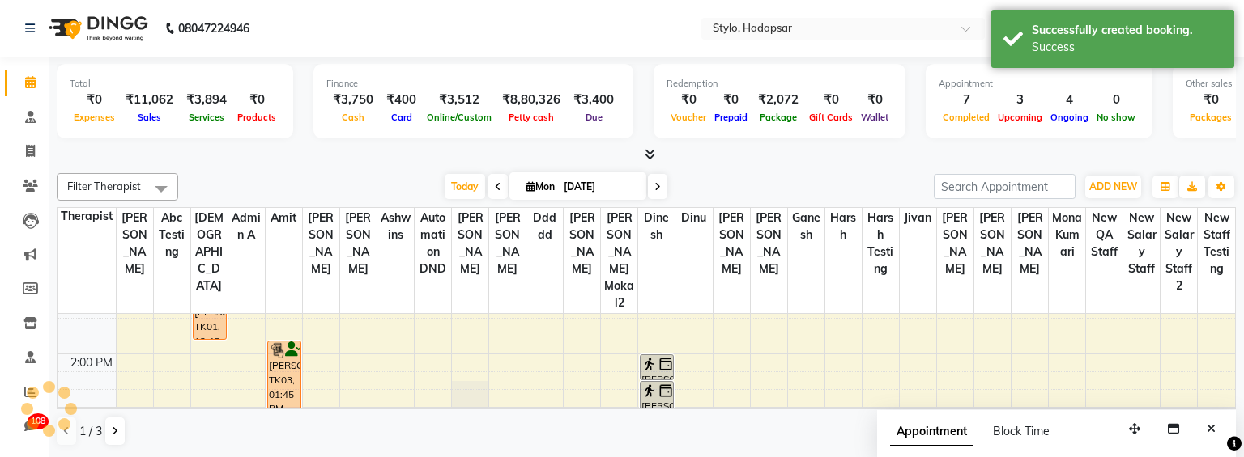
scroll to position [0, 0]
click at [1211, 430] on icon "Close" at bounding box center [1210, 429] width 9 height 11
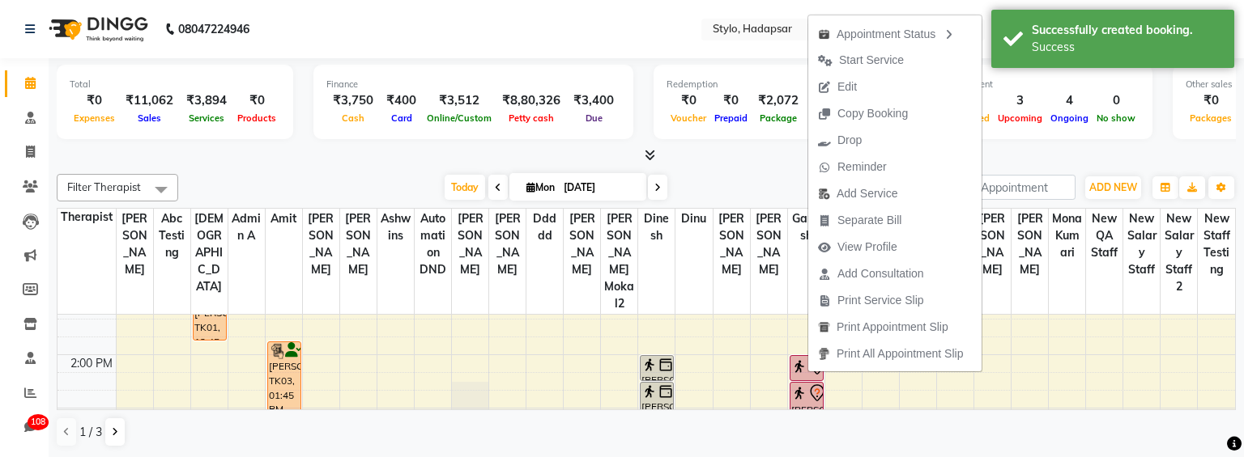
click at [1209, 446] on div "1 / 3" at bounding box center [646, 432] width 1179 height 31
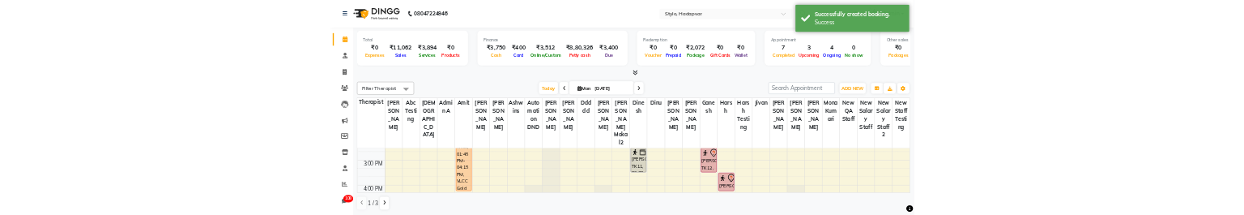
scroll to position [282, 0]
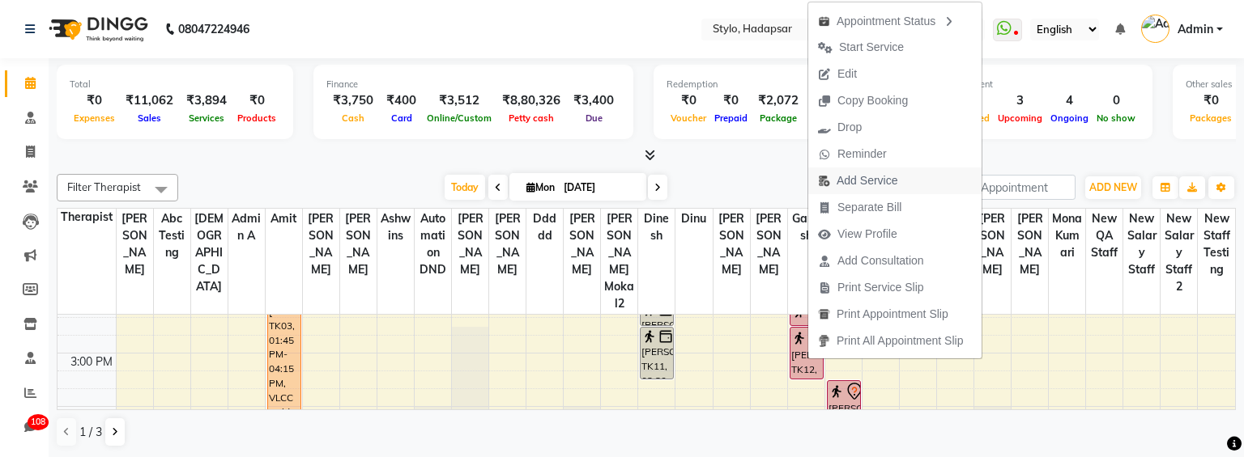
click at [861, 179] on span "Add Service" at bounding box center [866, 180] width 61 height 17
select select "2722"
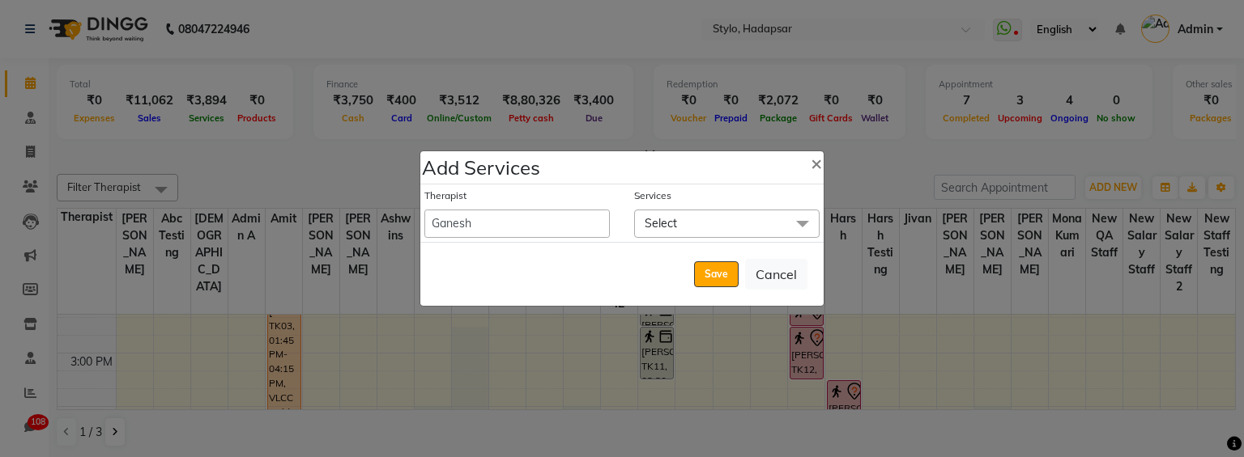
click at [713, 227] on span "Select" at bounding box center [726, 224] width 185 height 28
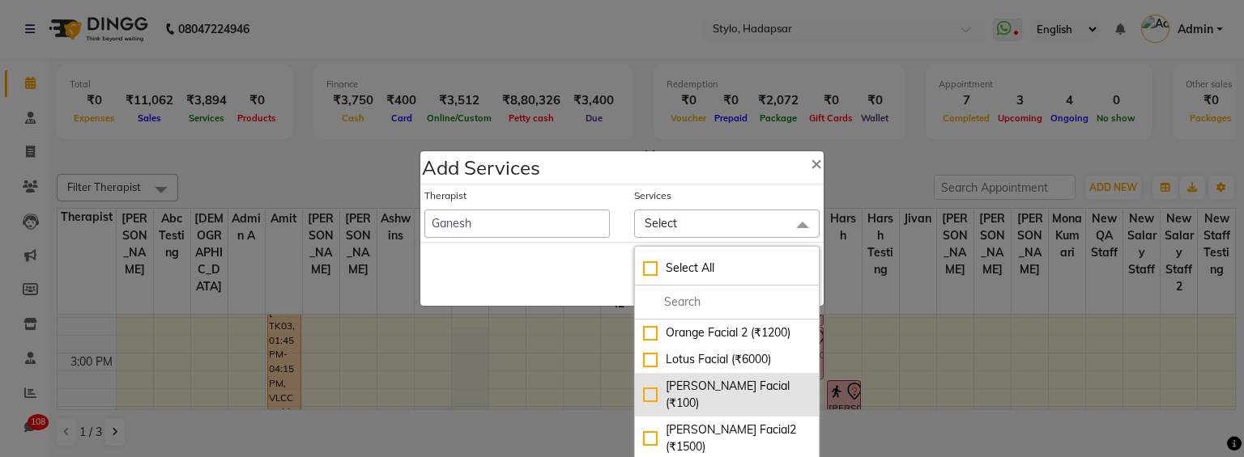
click at [648, 398] on div "[PERSON_NAME] Facial (₹100)" at bounding box center [727, 395] width 168 height 34
checkbox input "true"
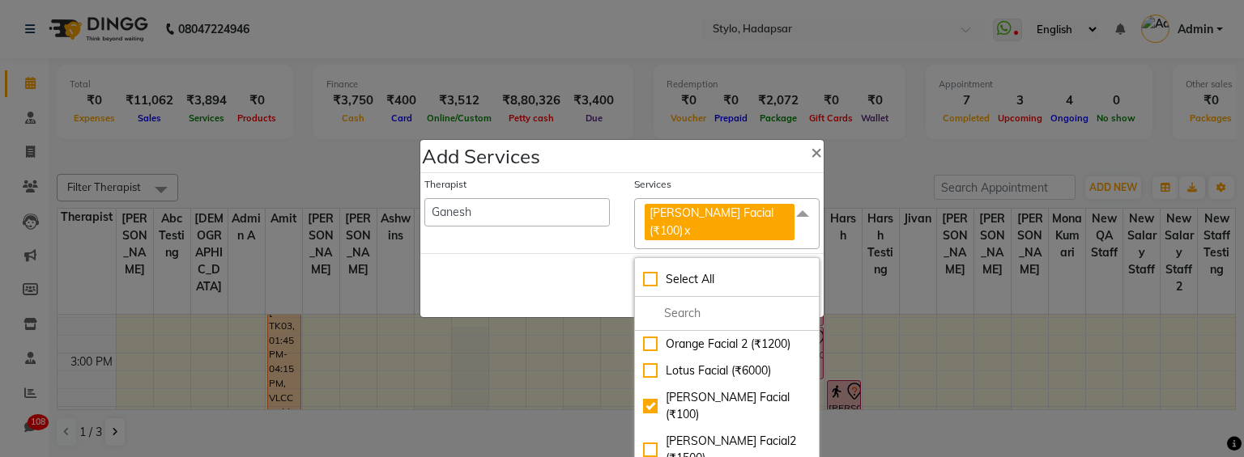
click at [555, 270] on div "Save Cancel" at bounding box center [621, 285] width 403 height 64
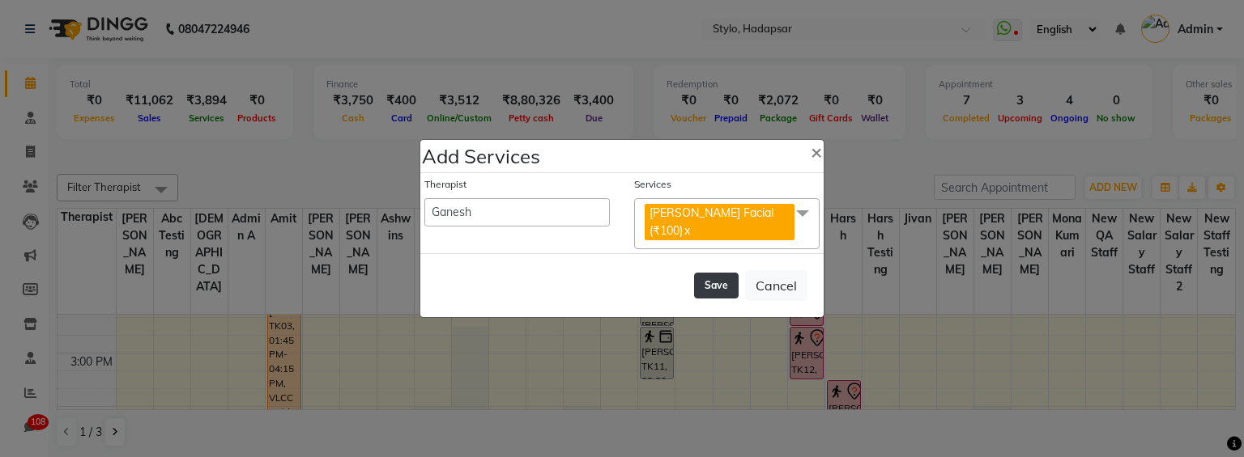
click at [712, 283] on button "Save" at bounding box center [716, 286] width 45 height 26
select select "5396"
